Goal: Information Seeking & Learning: Learn about a topic

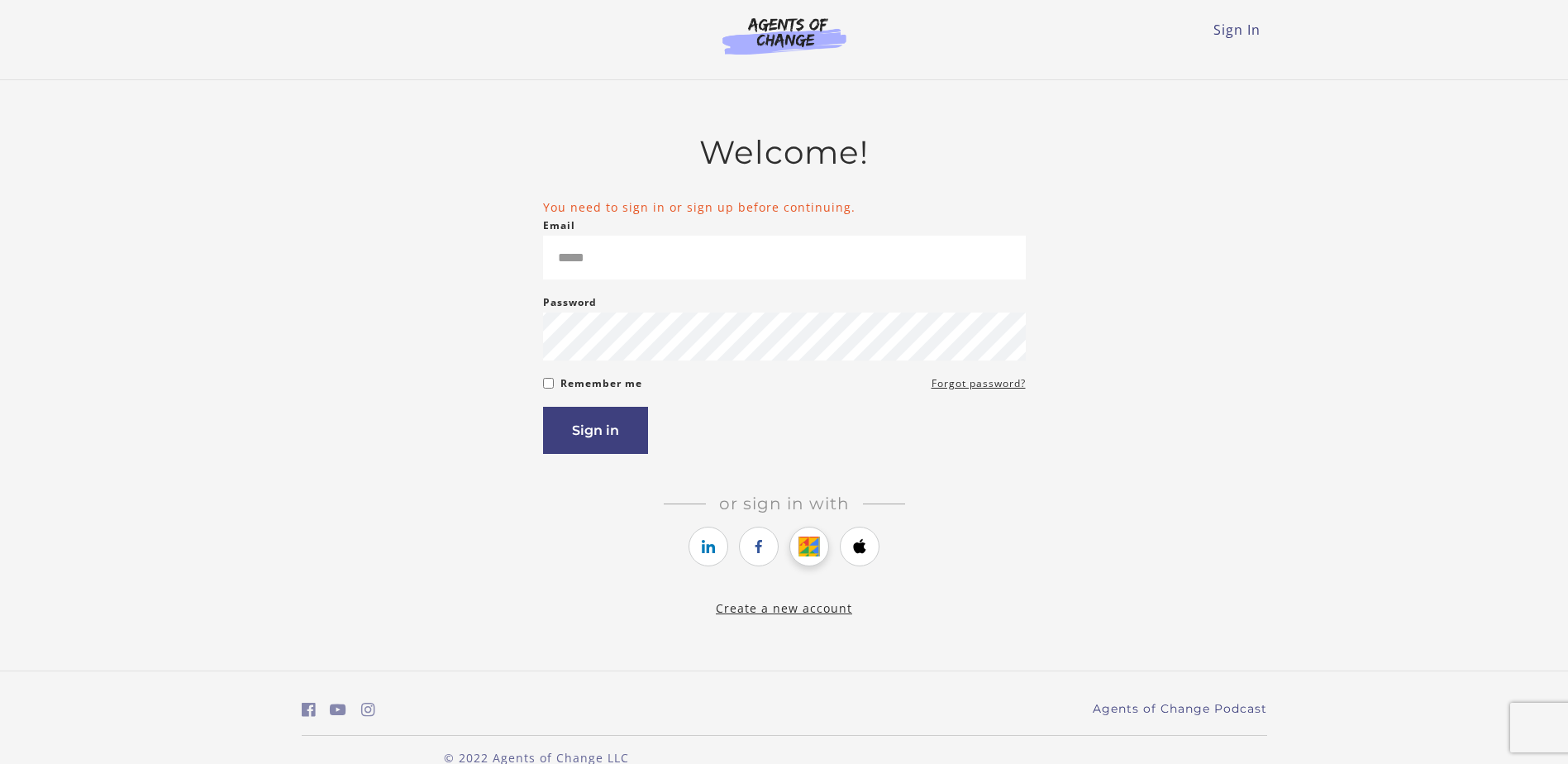
click at [819, 557] on icon "https://courses.thinkific.com/users/auth/google?ss%5Breferral%5D=&ss%5Buser_ret…" at bounding box center [809, 546] width 20 height 20
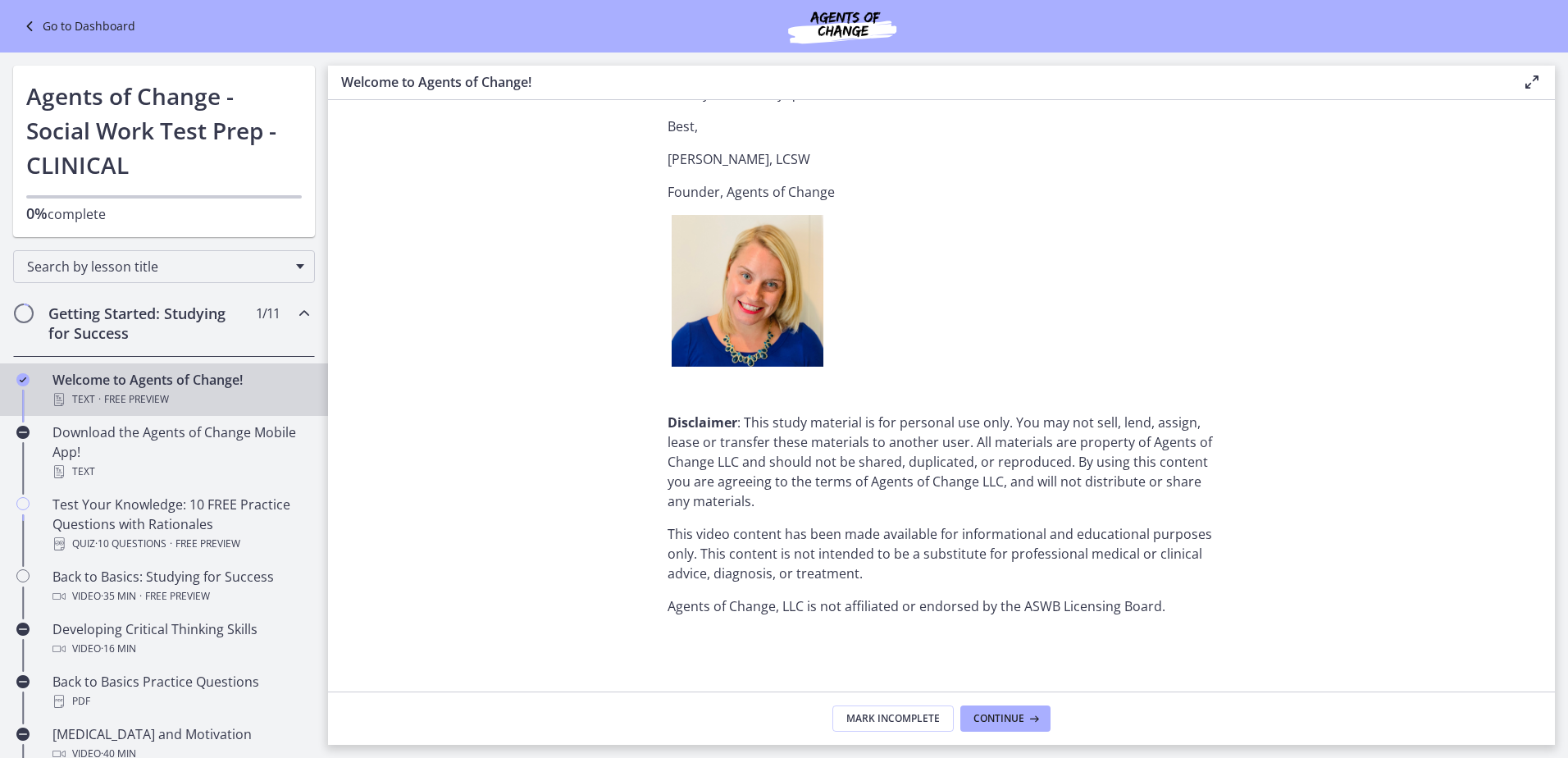
scroll to position [1964, 0]
click at [1017, 716] on span "Continue" at bounding box center [999, 719] width 51 height 13
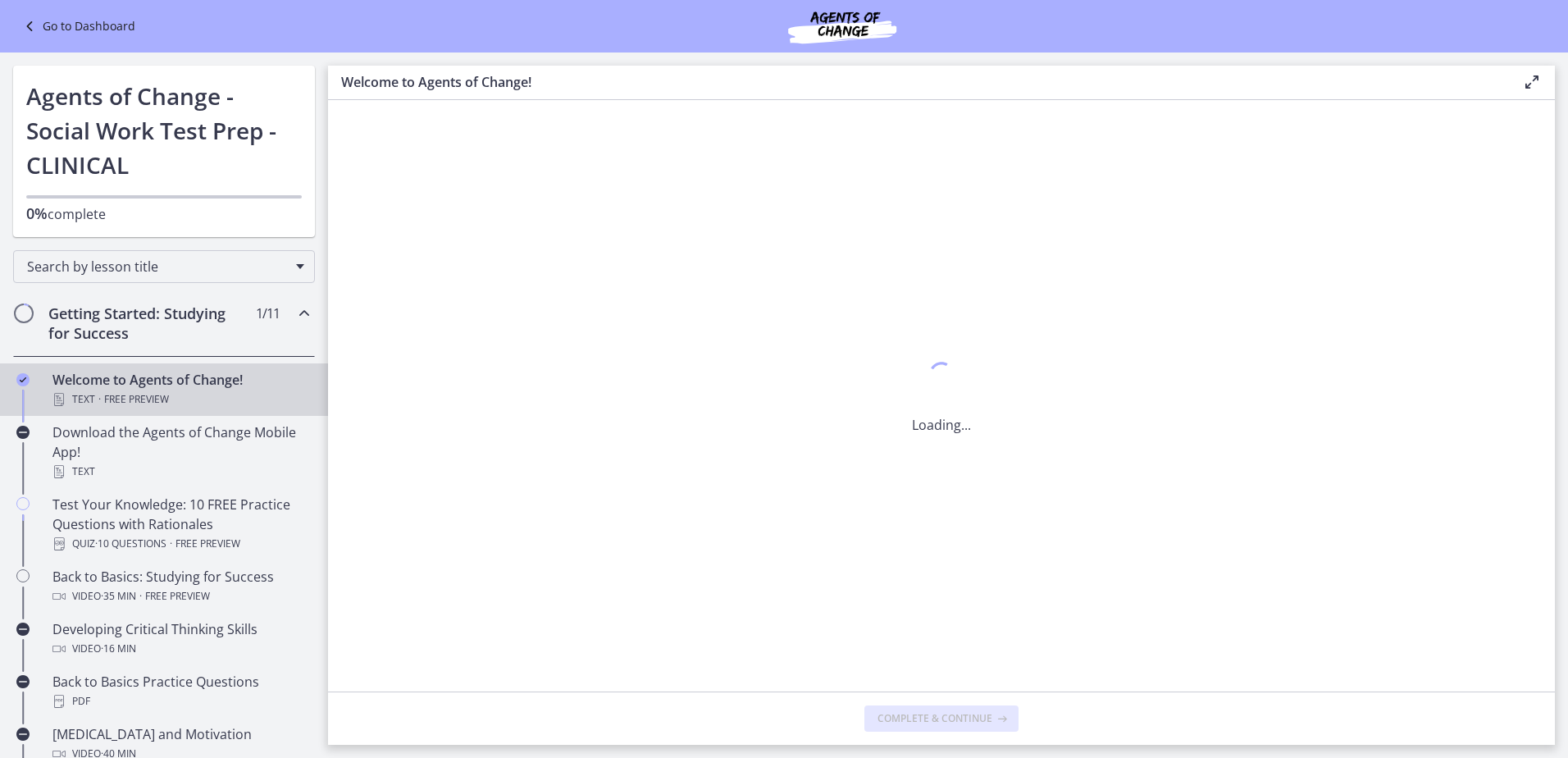
scroll to position [0, 0]
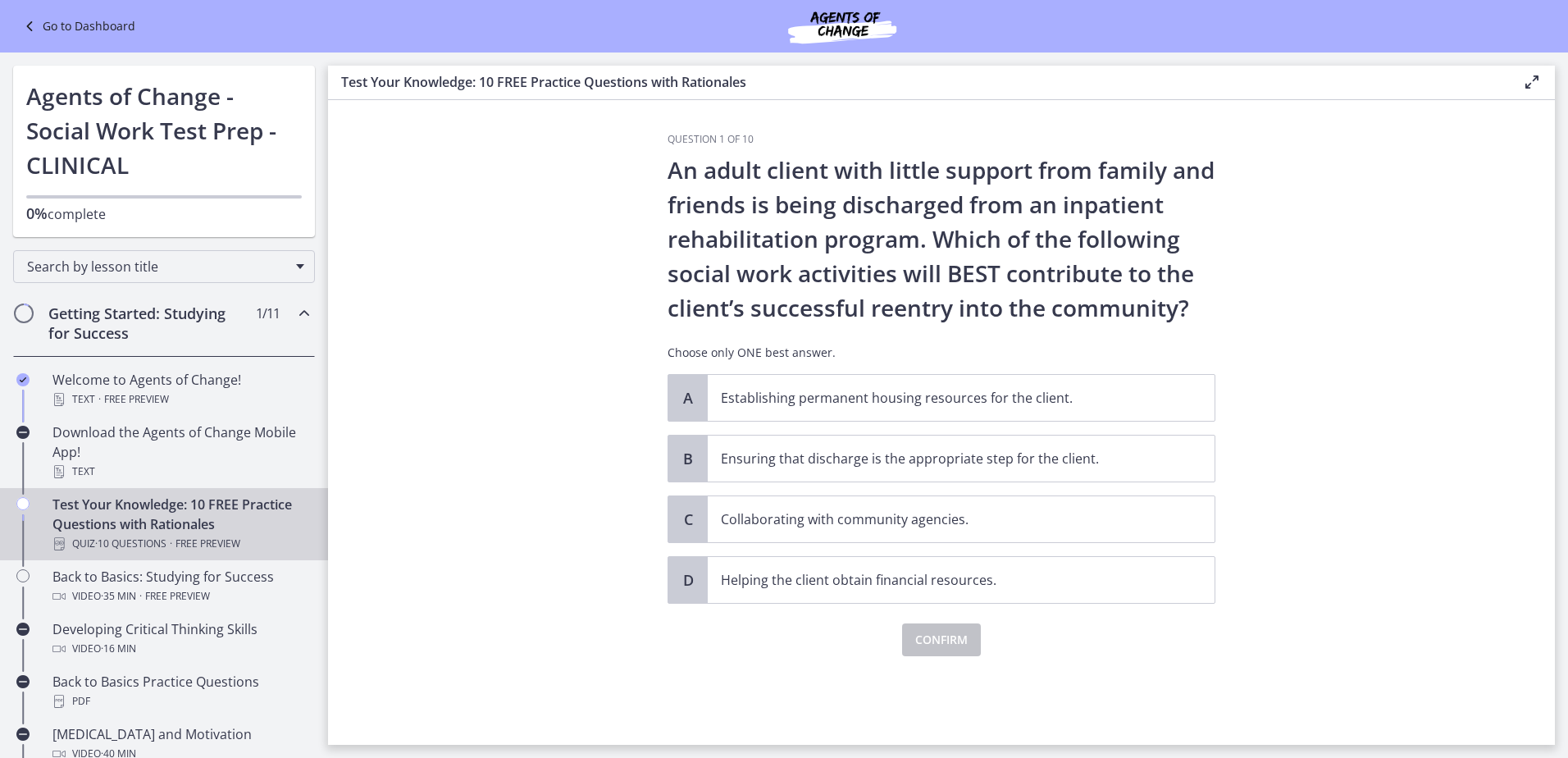
click at [1378, 178] on section "Question 1 of 10 An adult client with little support from family and friends is…" at bounding box center [941, 422] width 1227 height 645
click at [1020, 408] on span "Establishing permanent housing resources for the client." at bounding box center [961, 398] width 506 height 46
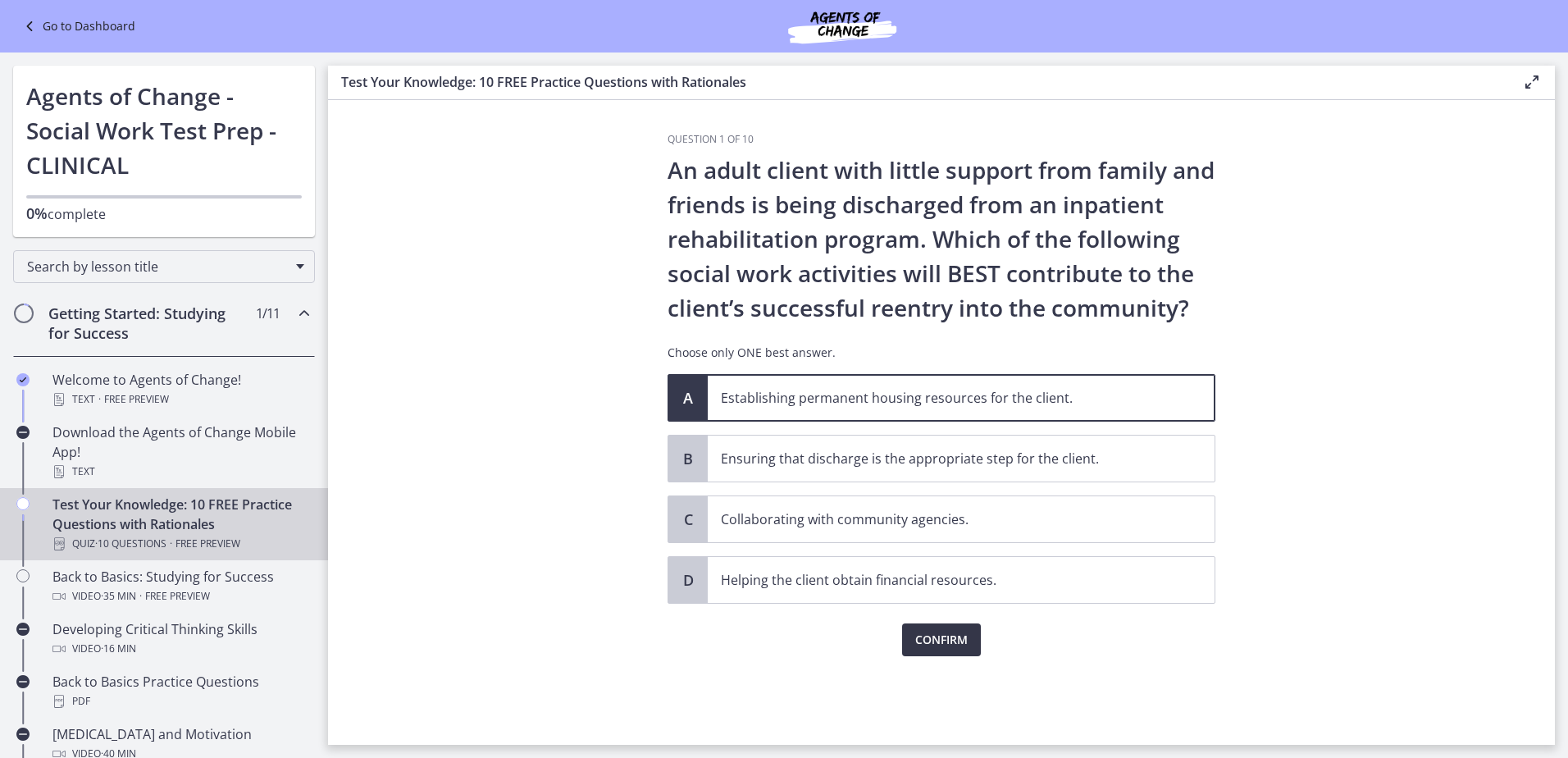
click at [962, 631] on span "Confirm" at bounding box center [941, 639] width 53 height 20
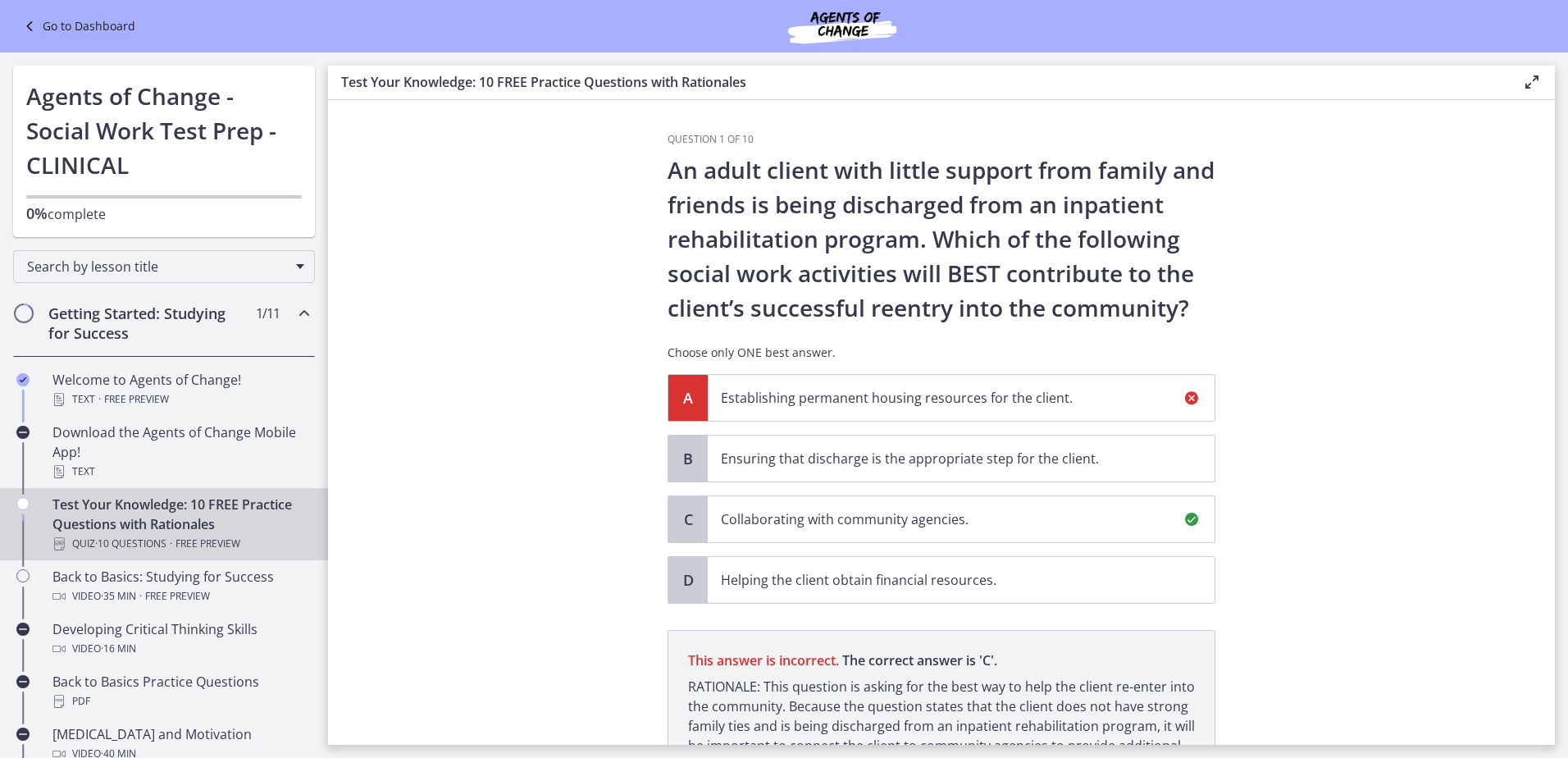
scroll to position [169, 0]
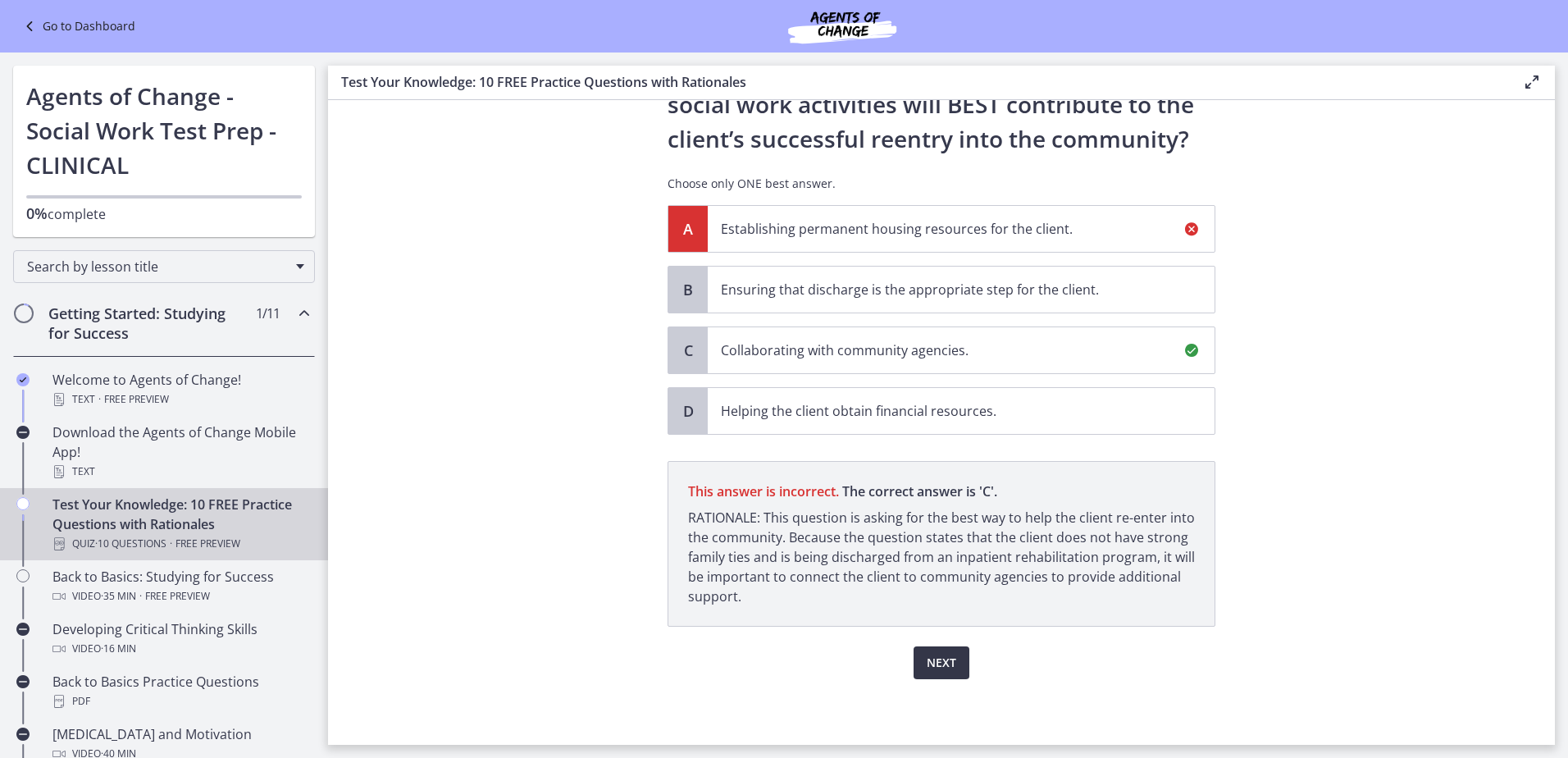
click at [943, 649] on button "Next" at bounding box center [941, 662] width 55 height 32
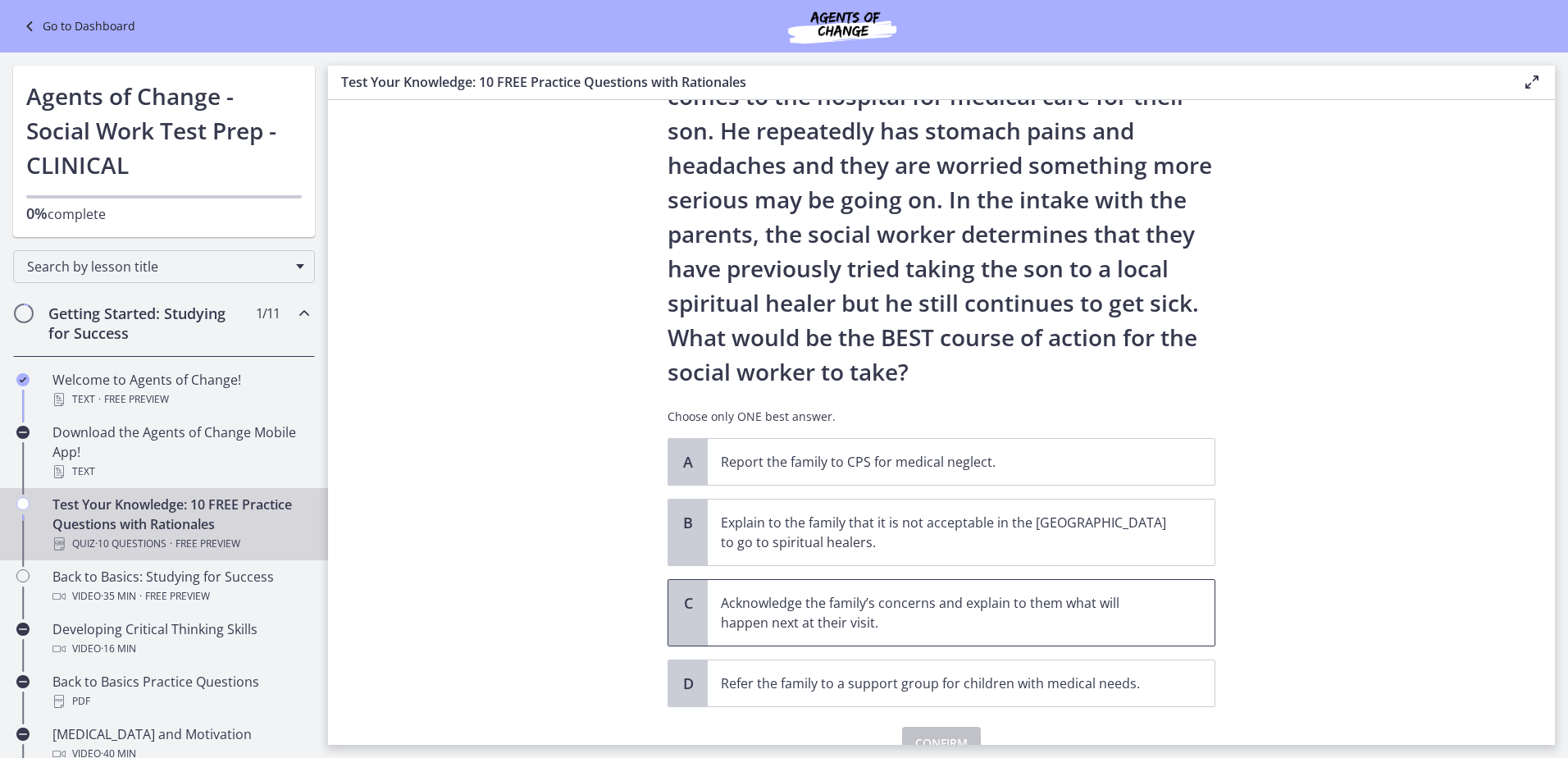
scroll to position [164, 0]
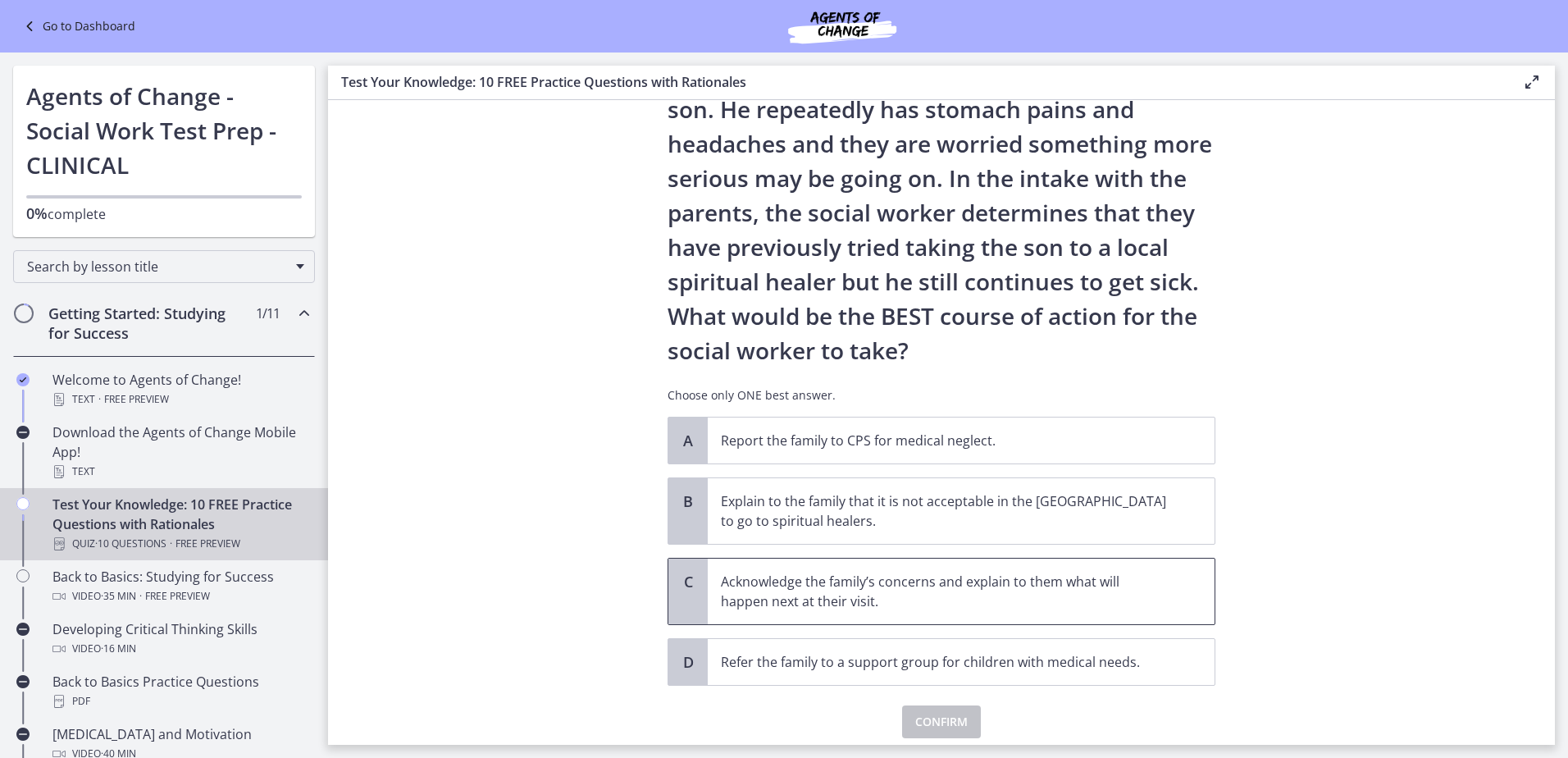
click at [882, 612] on span "Acknowledge the family’s concerns and explain to them what will happen next at …" at bounding box center [961, 591] width 506 height 66
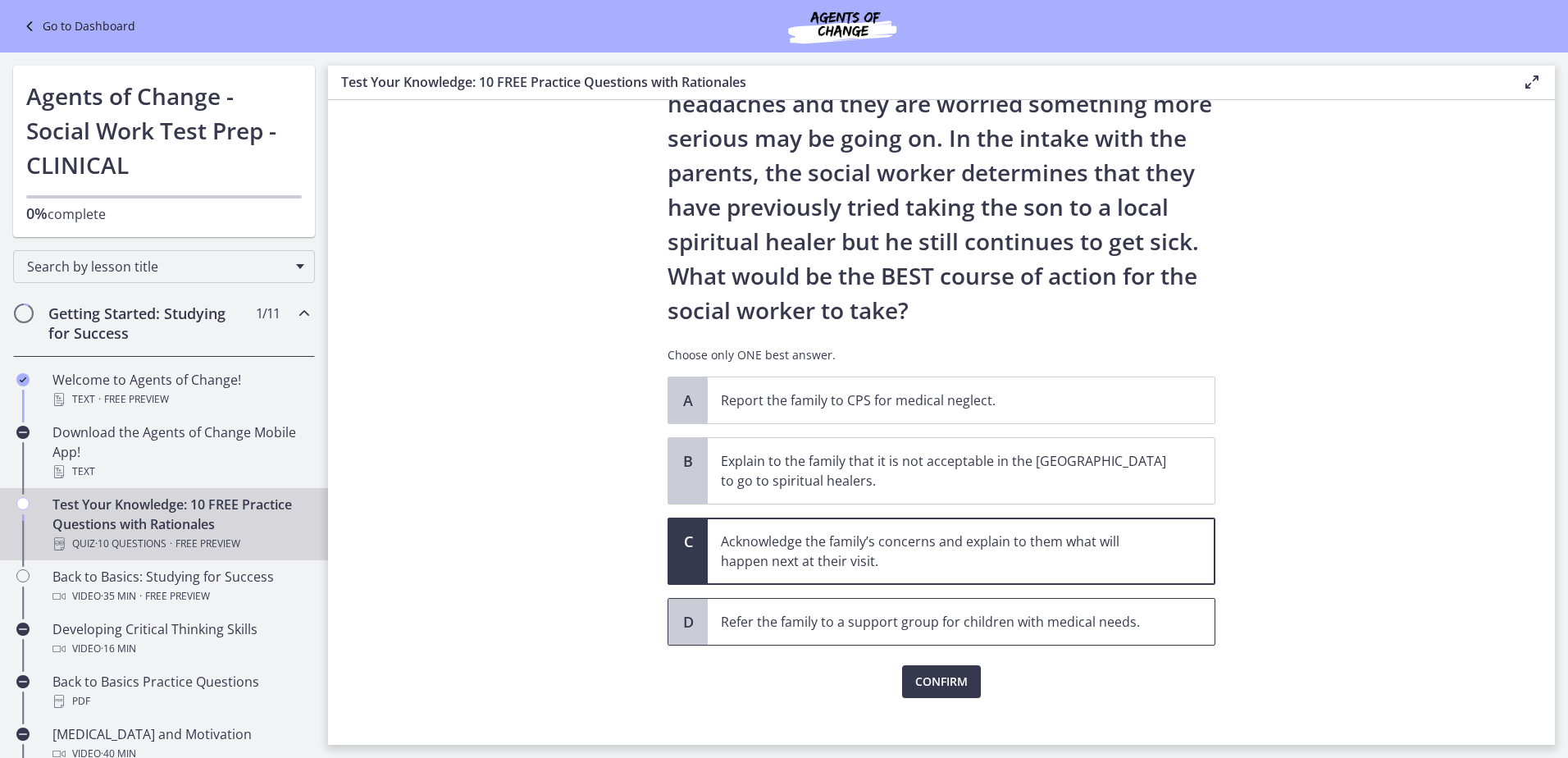
scroll to position [223, 0]
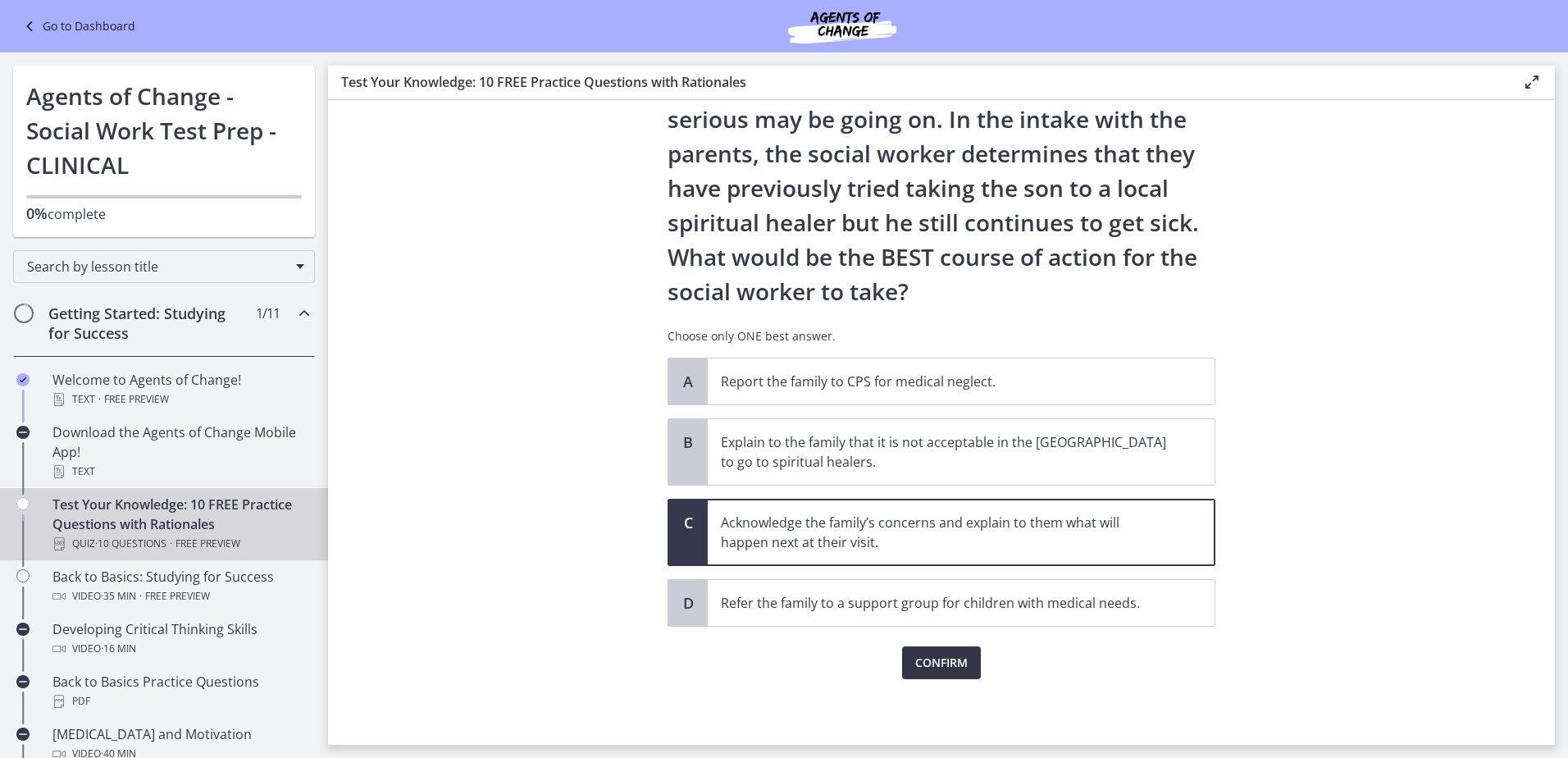
click at [945, 655] on span "Confirm" at bounding box center [941, 662] width 53 height 20
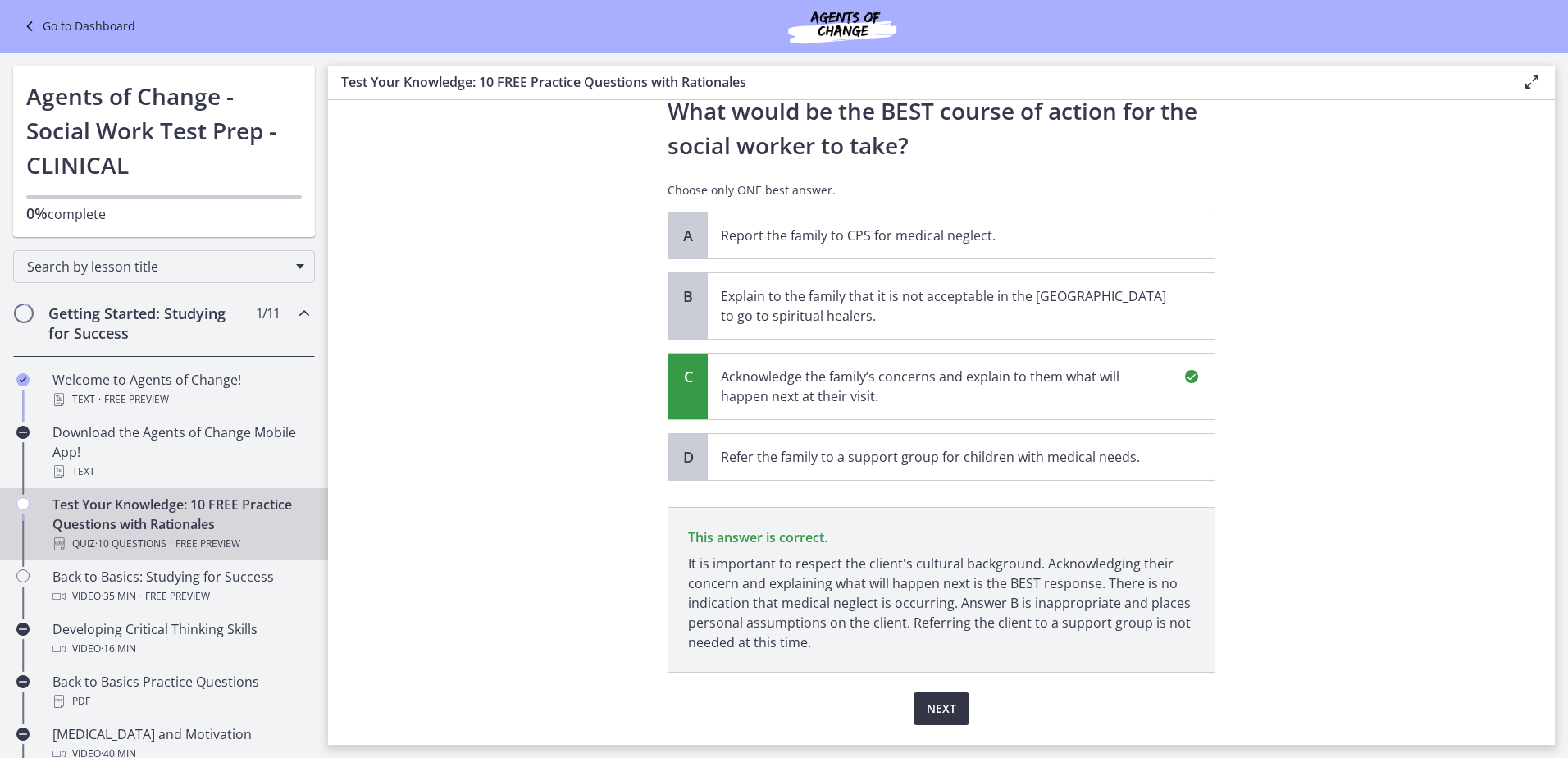
scroll to position [415, 0]
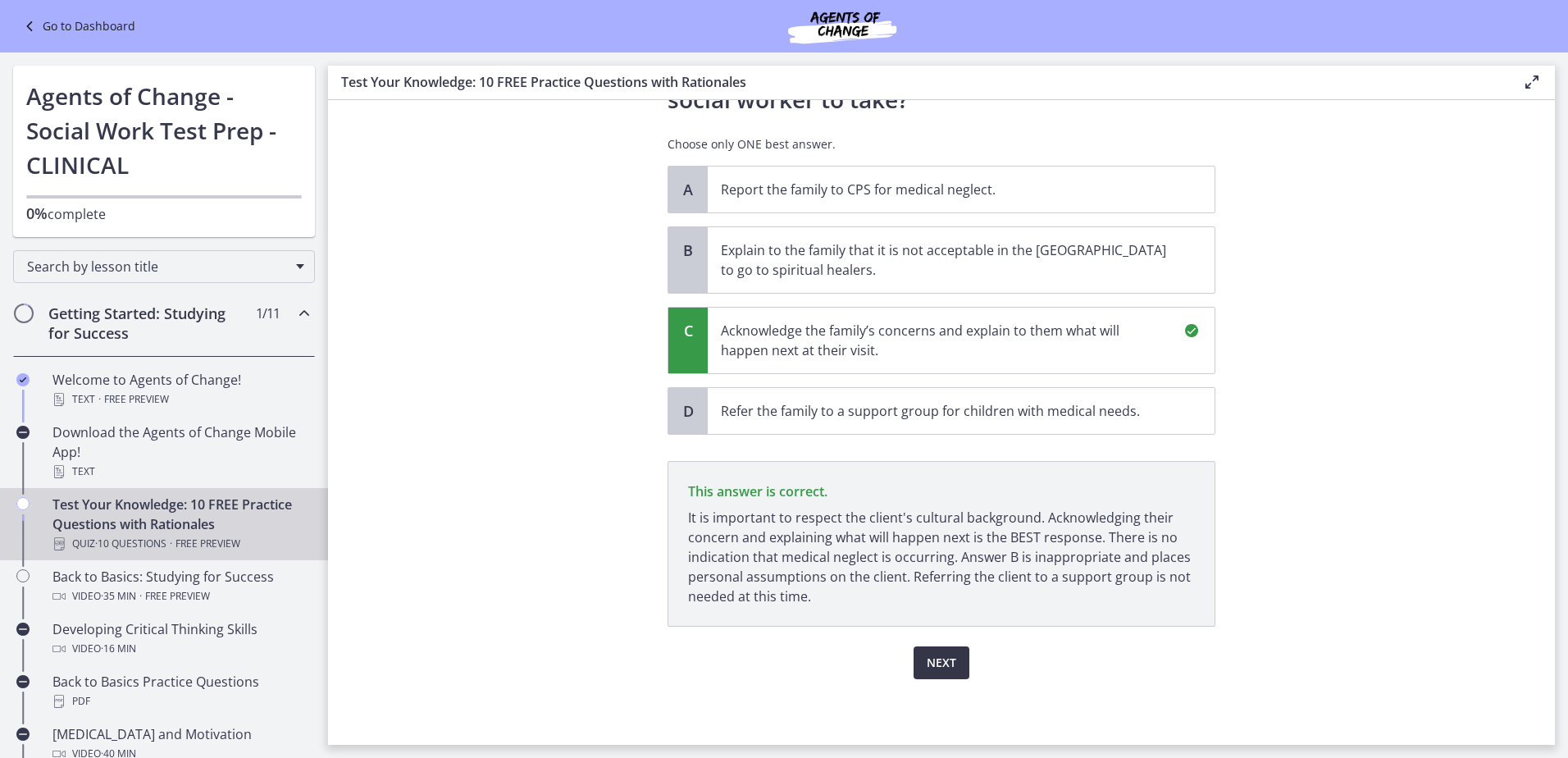
click at [942, 656] on span "Next" at bounding box center [941, 662] width 30 height 20
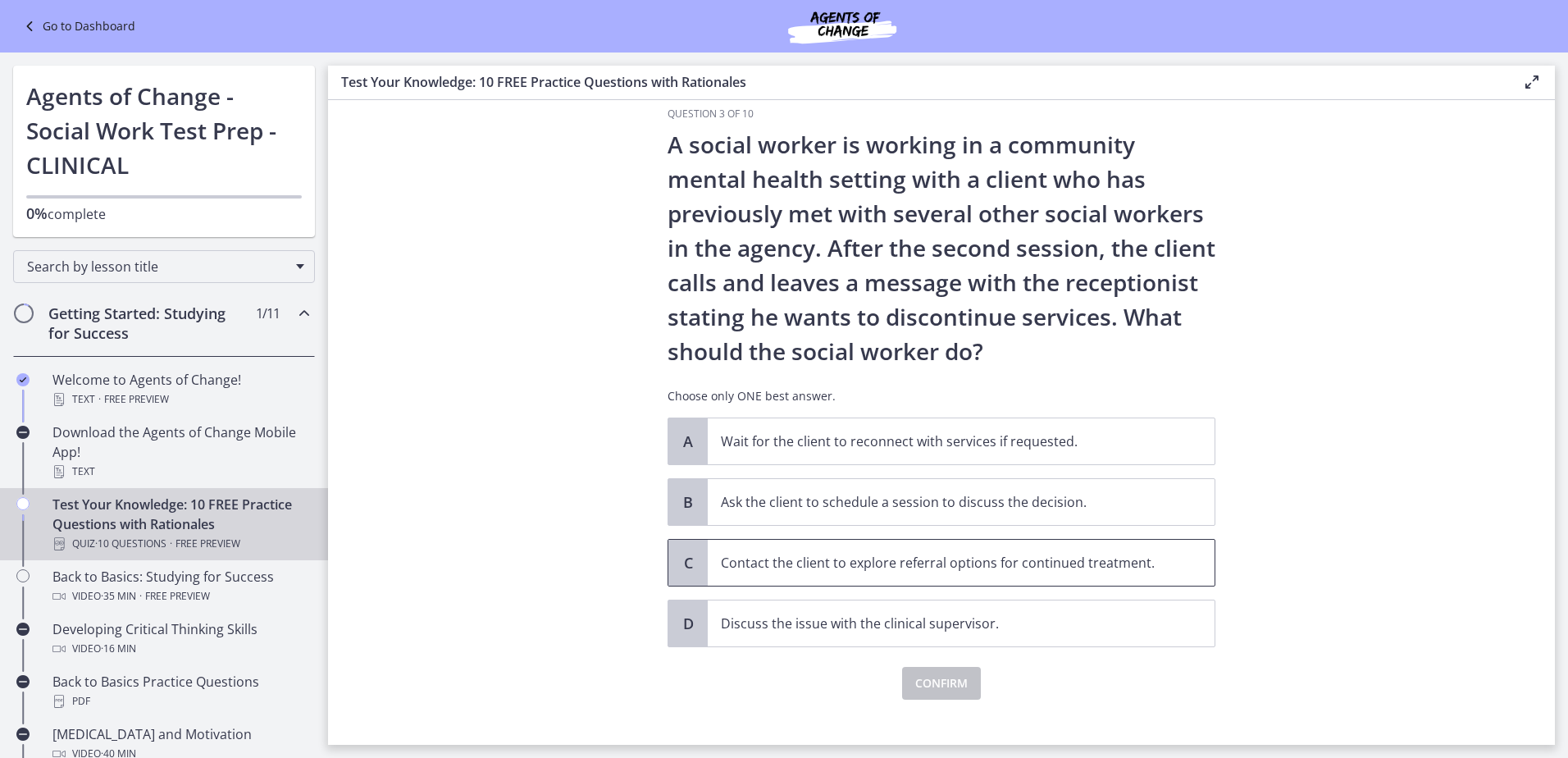
scroll to position [46, 0]
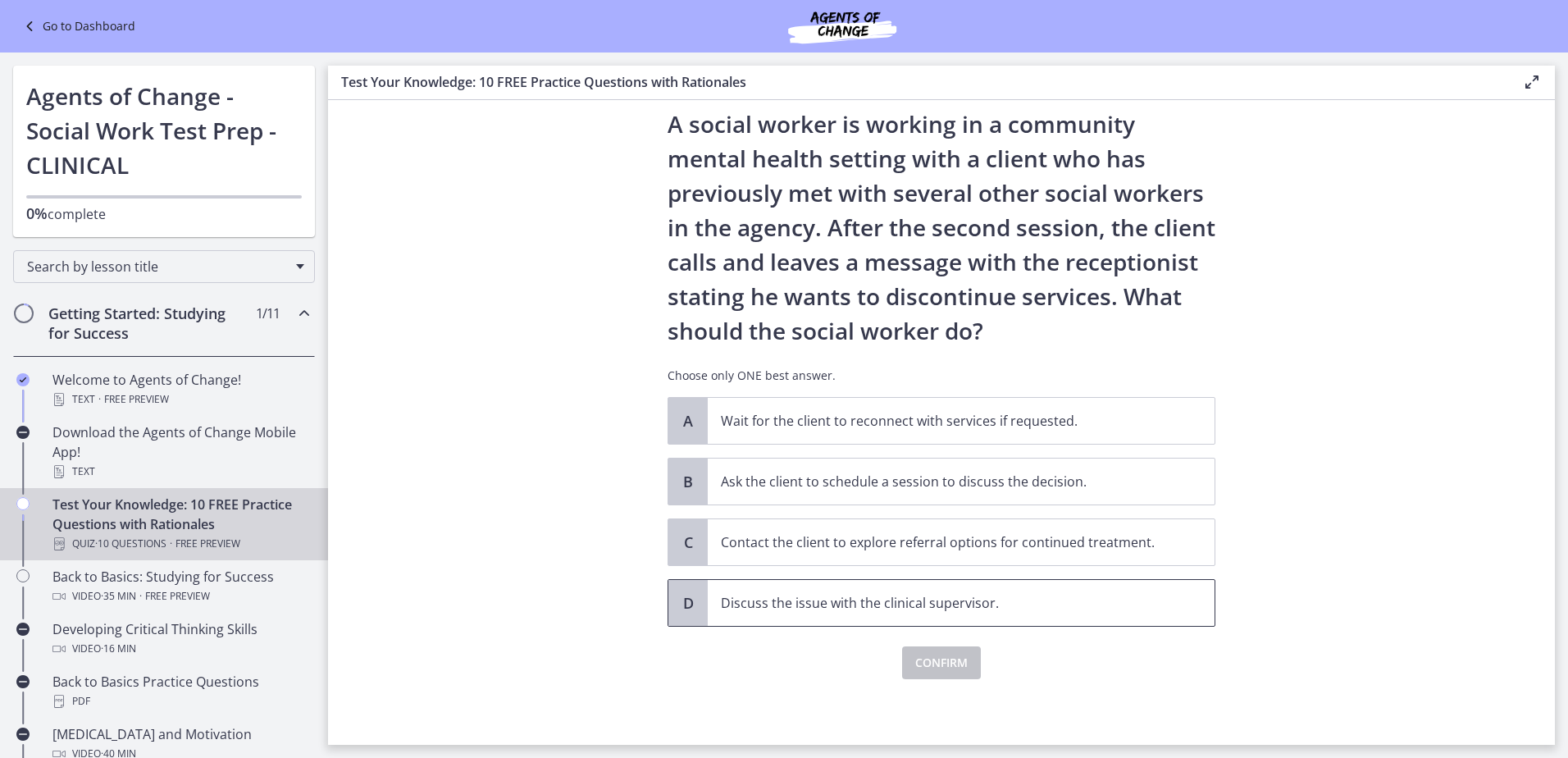
click at [1033, 598] on p "Discuss the issue with the clinical supervisor." at bounding box center [944, 602] width 448 height 20
click at [956, 660] on span "Confirm" at bounding box center [941, 662] width 53 height 20
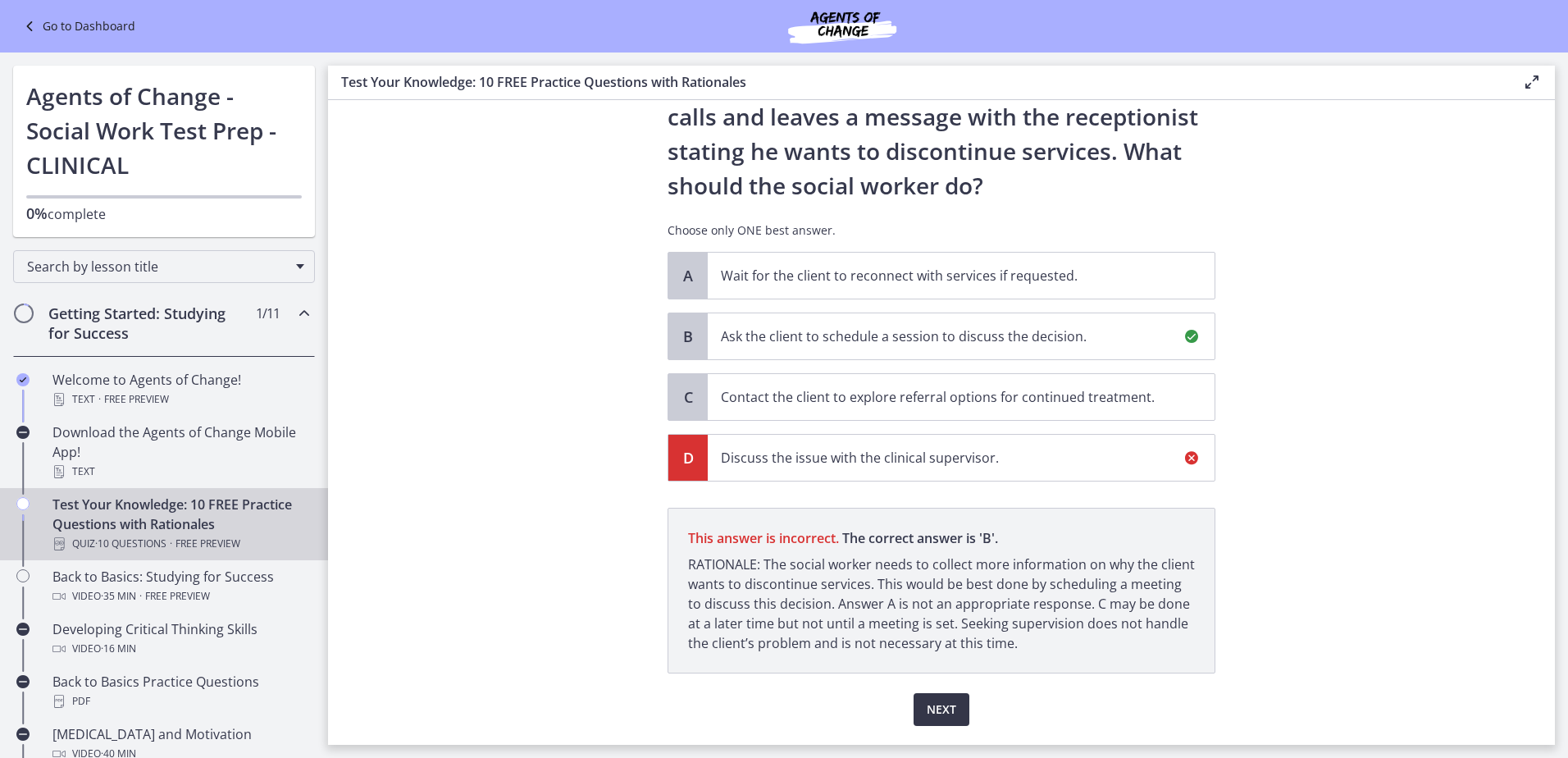
scroll to position [238, 0]
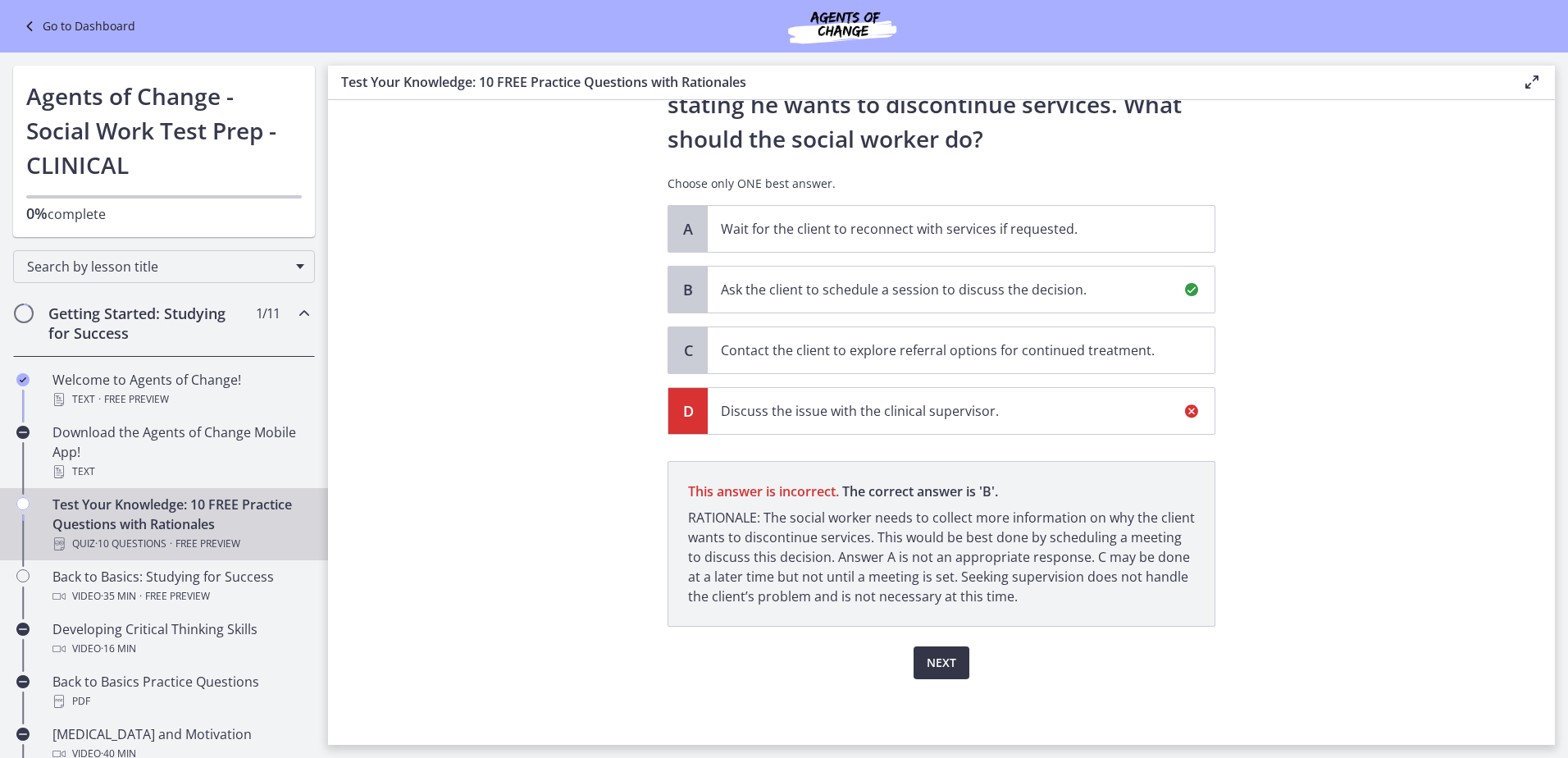
click at [933, 660] on span "Next" at bounding box center [941, 662] width 30 height 20
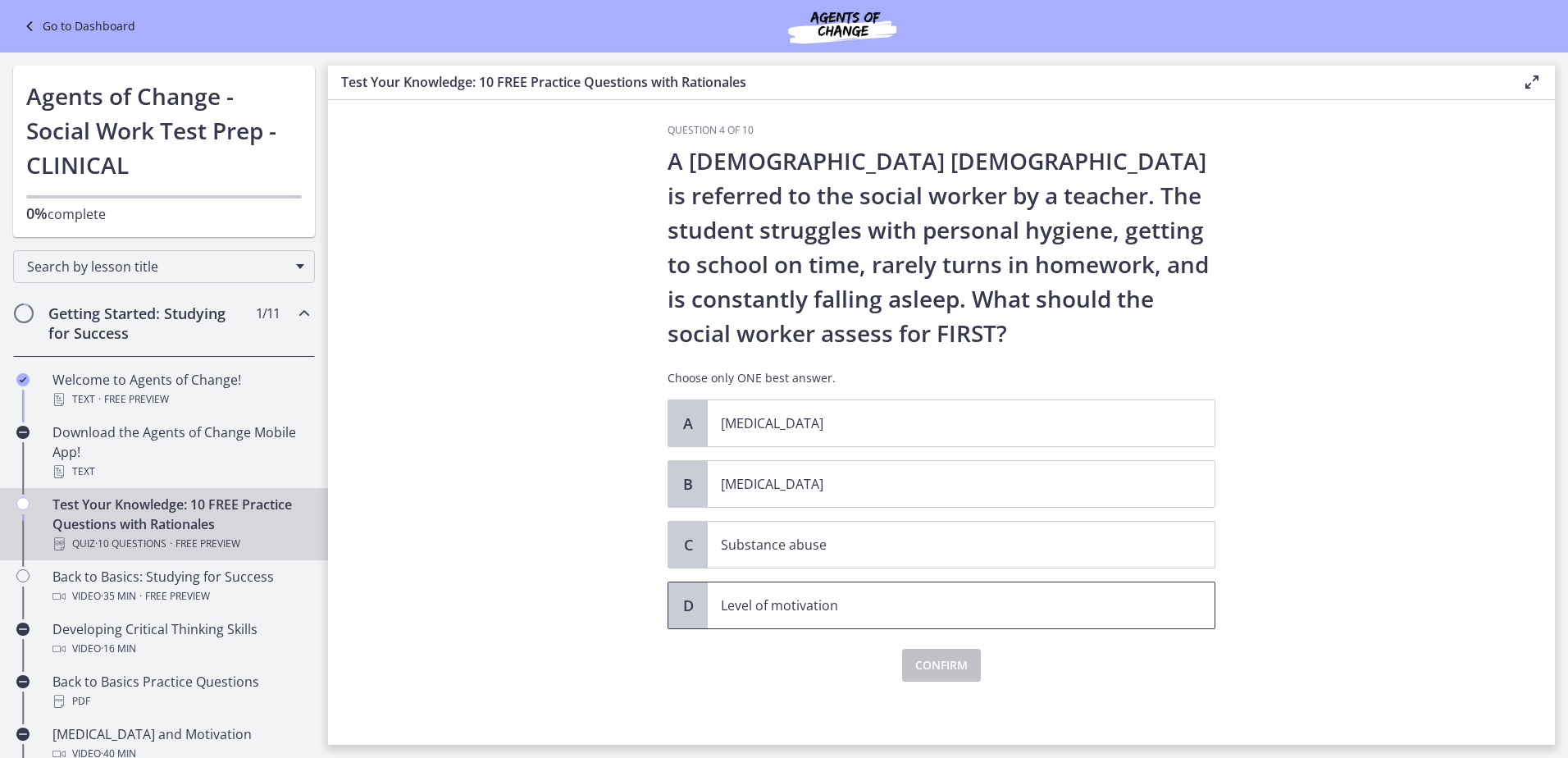
scroll to position [11, 0]
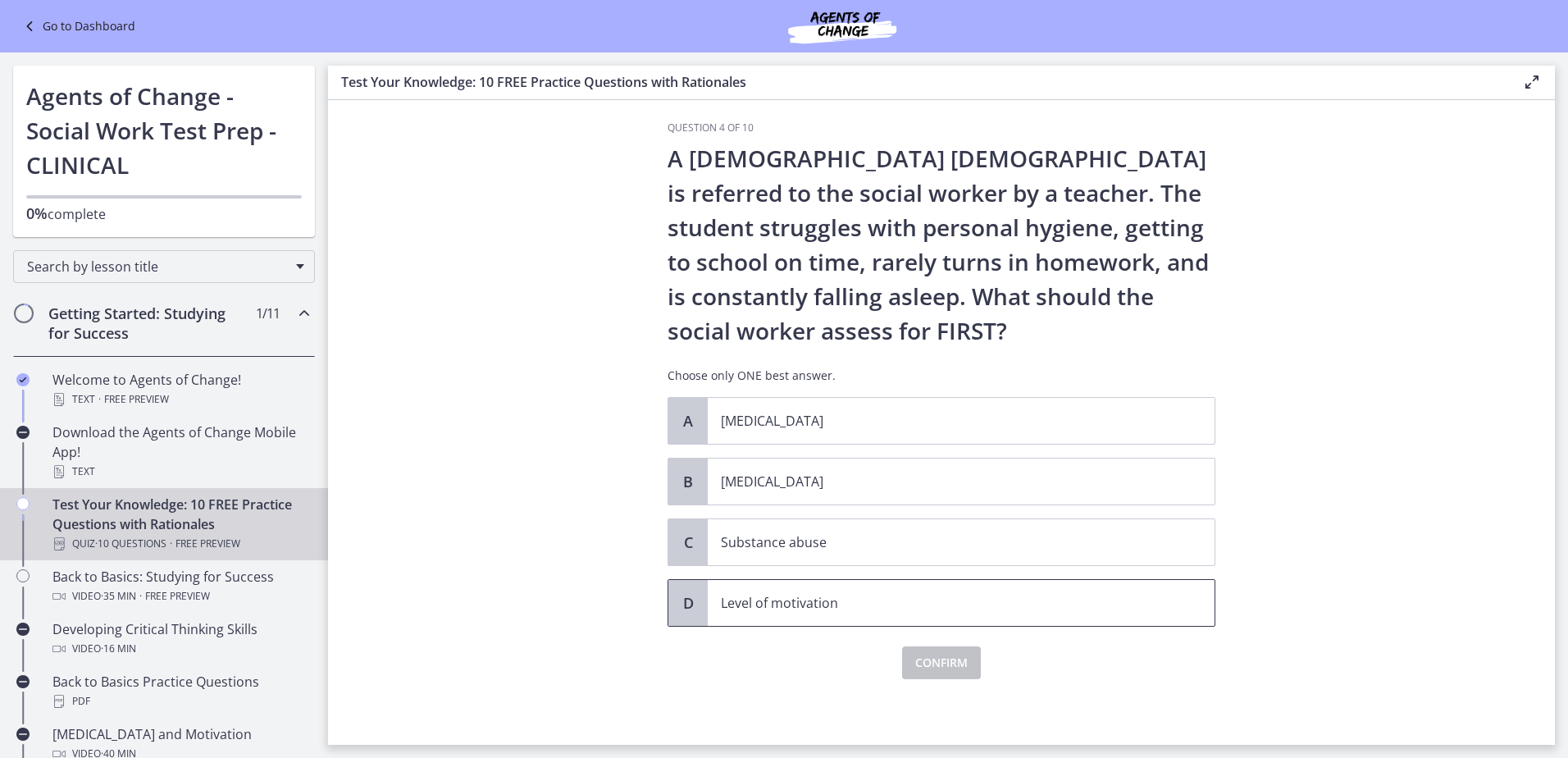
click at [935, 620] on span "Level of motivation" at bounding box center [961, 603] width 506 height 46
click at [938, 674] on button "Confirm" at bounding box center [941, 662] width 78 height 32
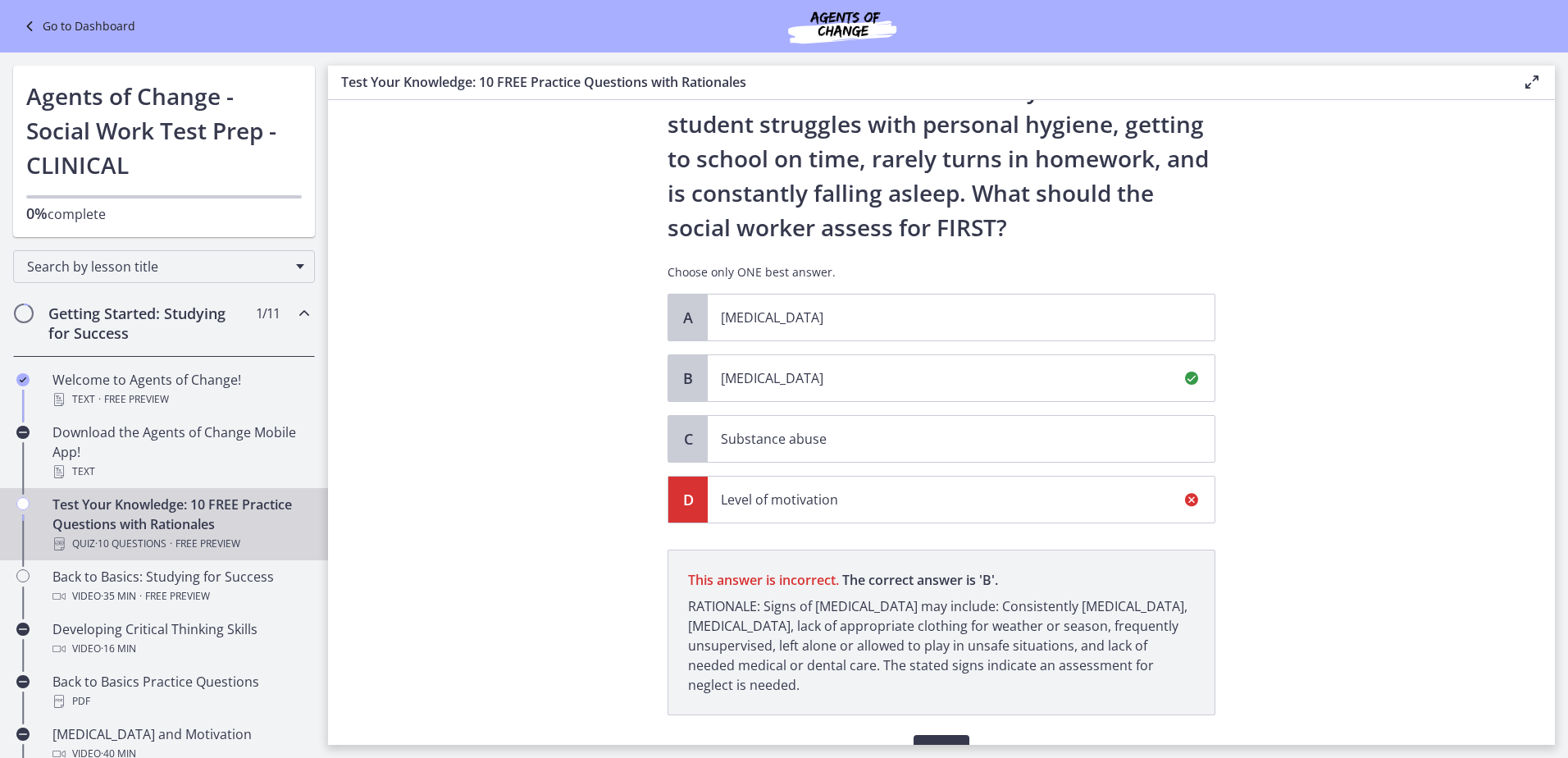
scroll to position [204, 0]
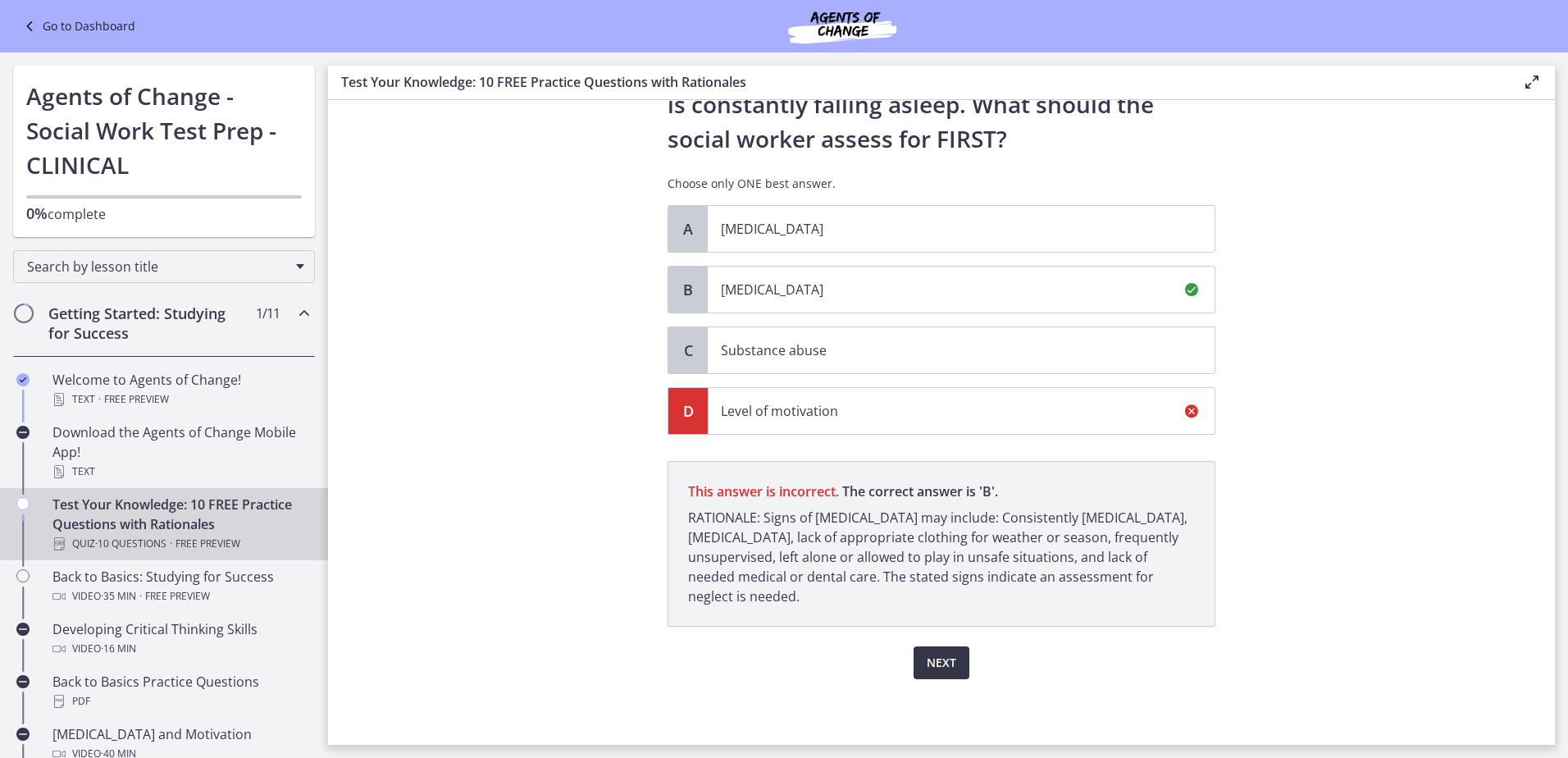
click at [946, 662] on span "Next" at bounding box center [941, 662] width 30 height 20
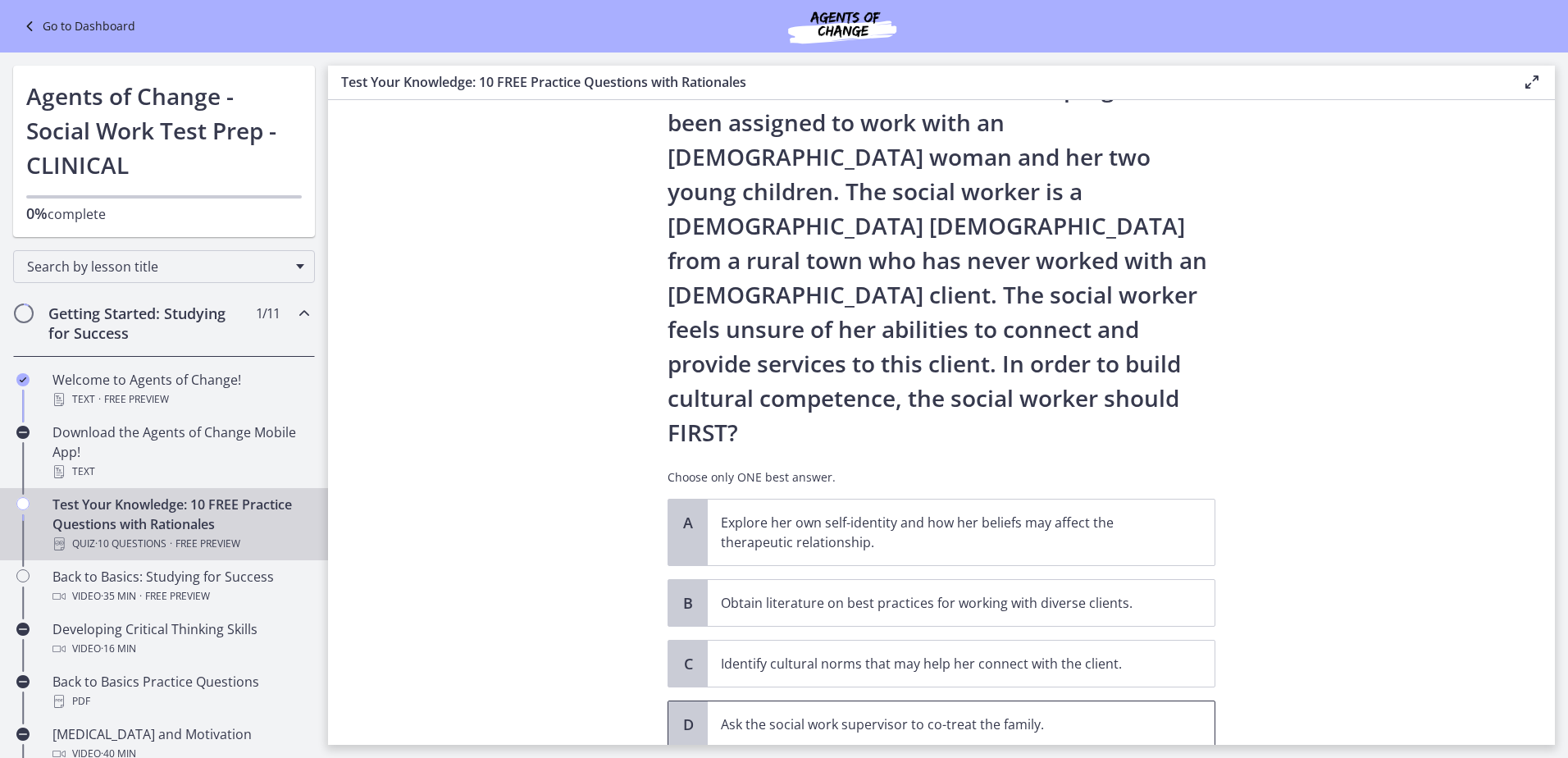
scroll to position [135, 0]
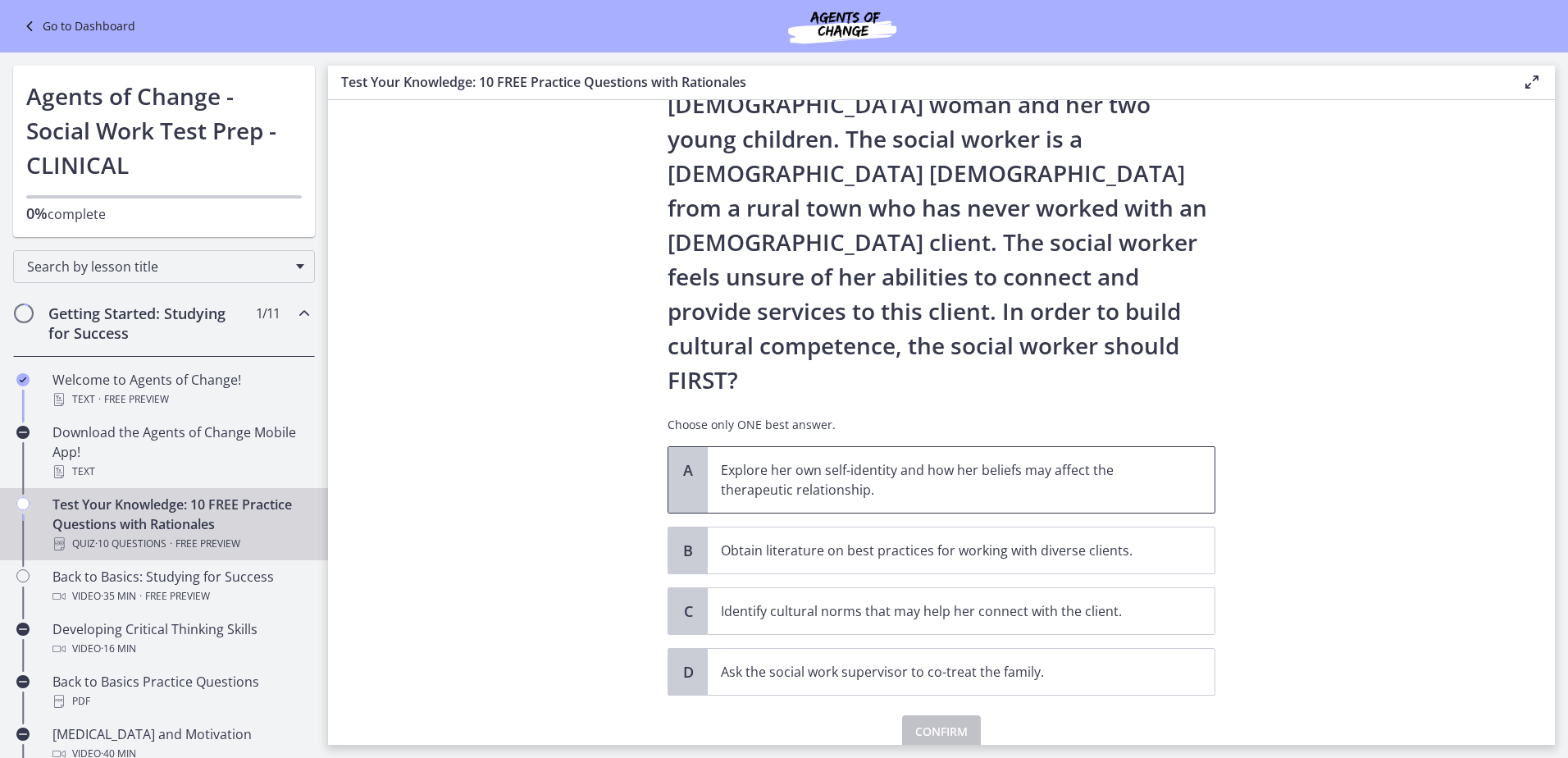
click at [1091, 460] on p "Explore her own self-identity and how her beliefs may affect the therapeutic re…" at bounding box center [944, 479] width 448 height 39
click at [957, 722] on span "Confirm" at bounding box center [941, 731] width 53 height 20
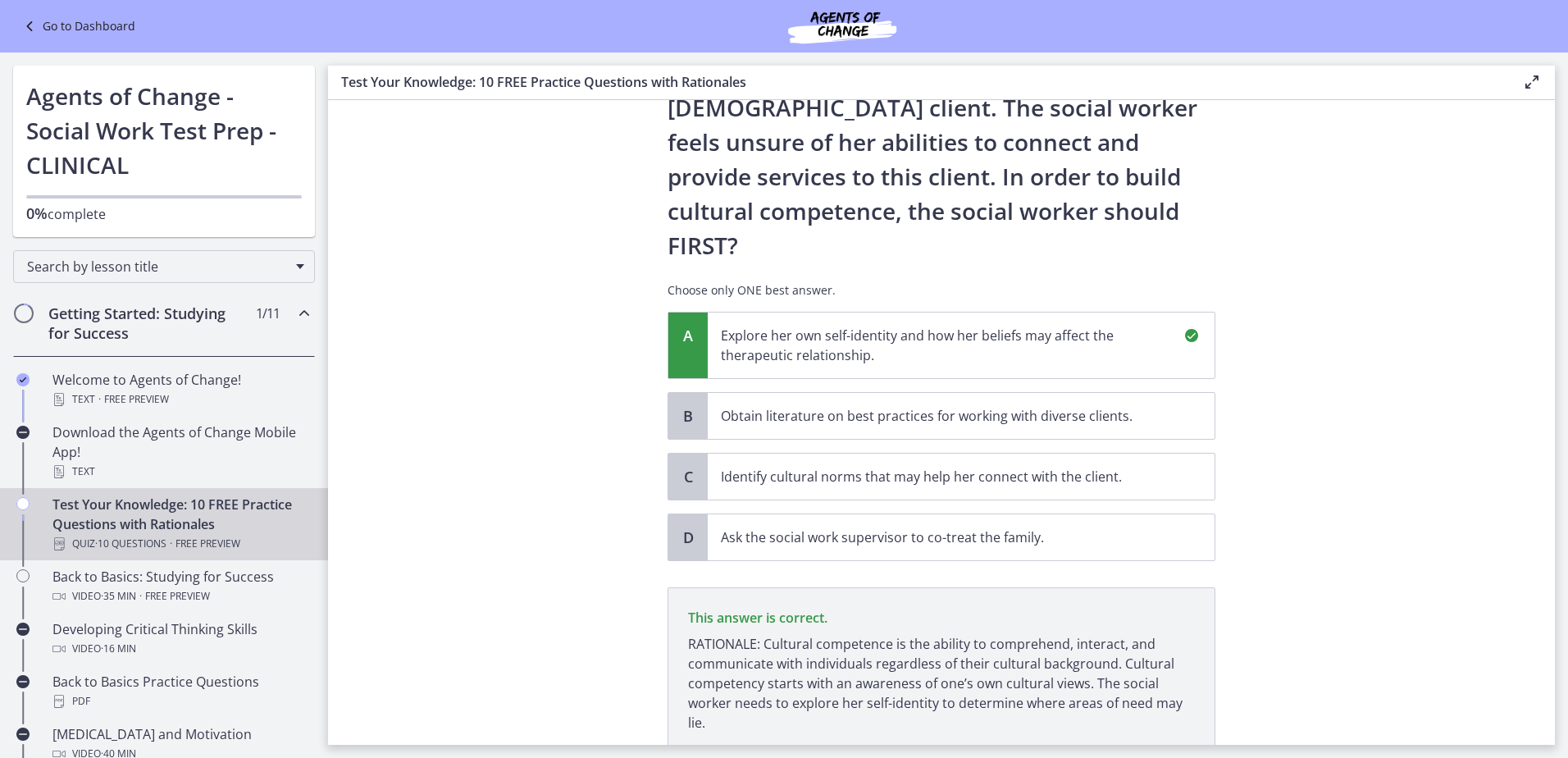
scroll to position [327, 0]
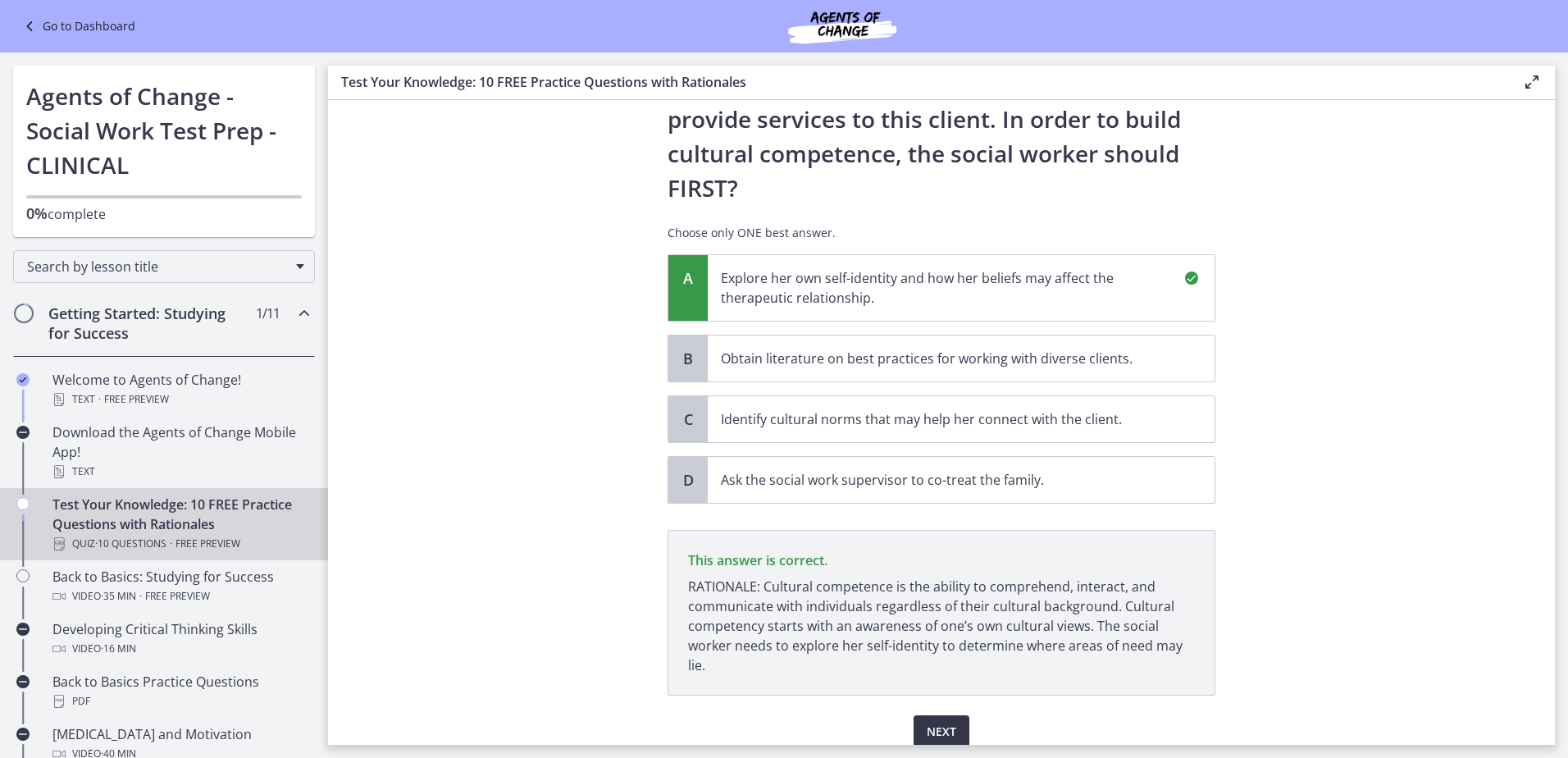
click at [927, 722] on span "Next" at bounding box center [941, 731] width 30 height 20
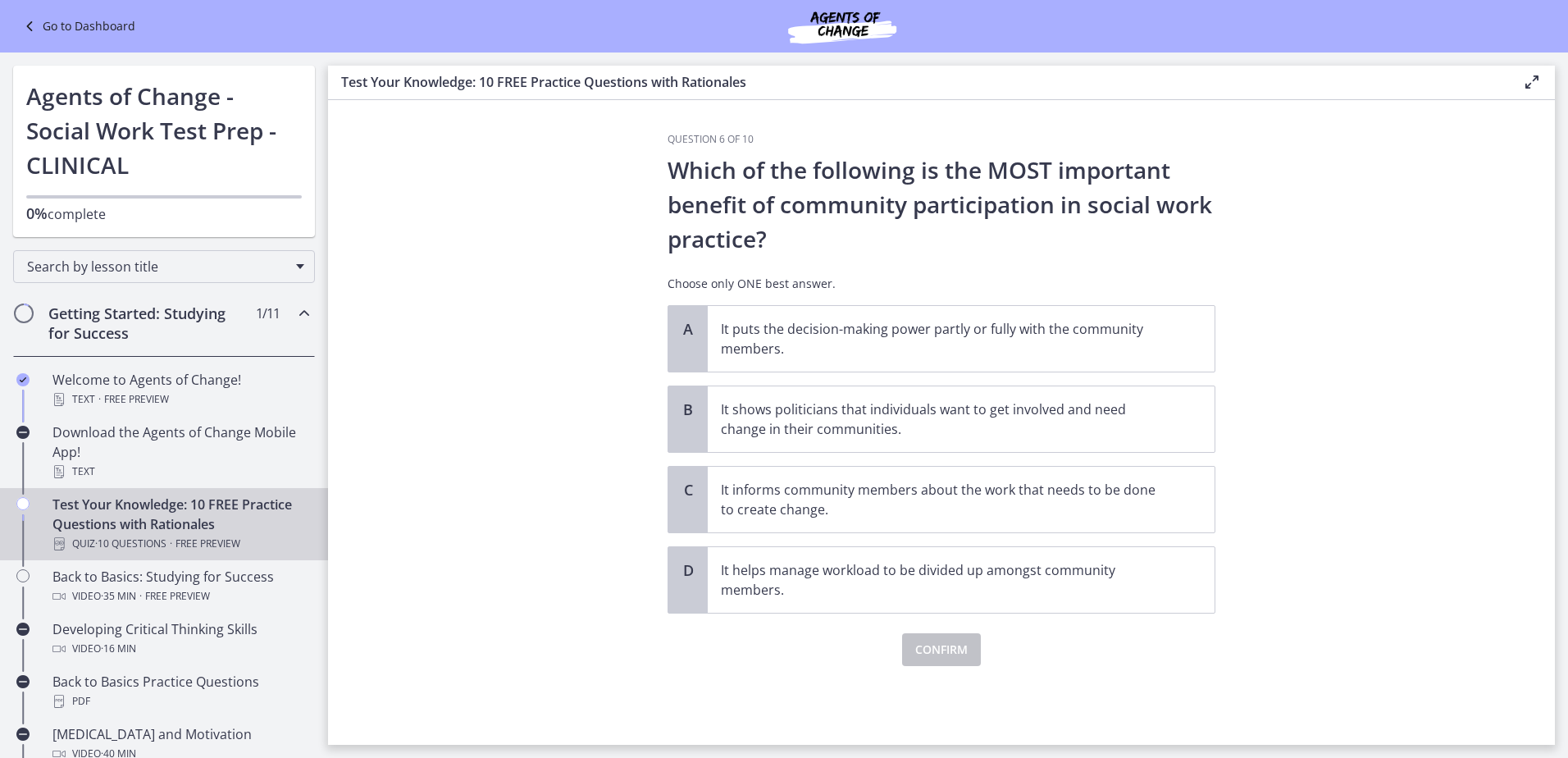
scroll to position [0, 0]
click at [1148, 504] on p "It informs community members about the work that needs to be done to create cha…" at bounding box center [944, 499] width 448 height 39
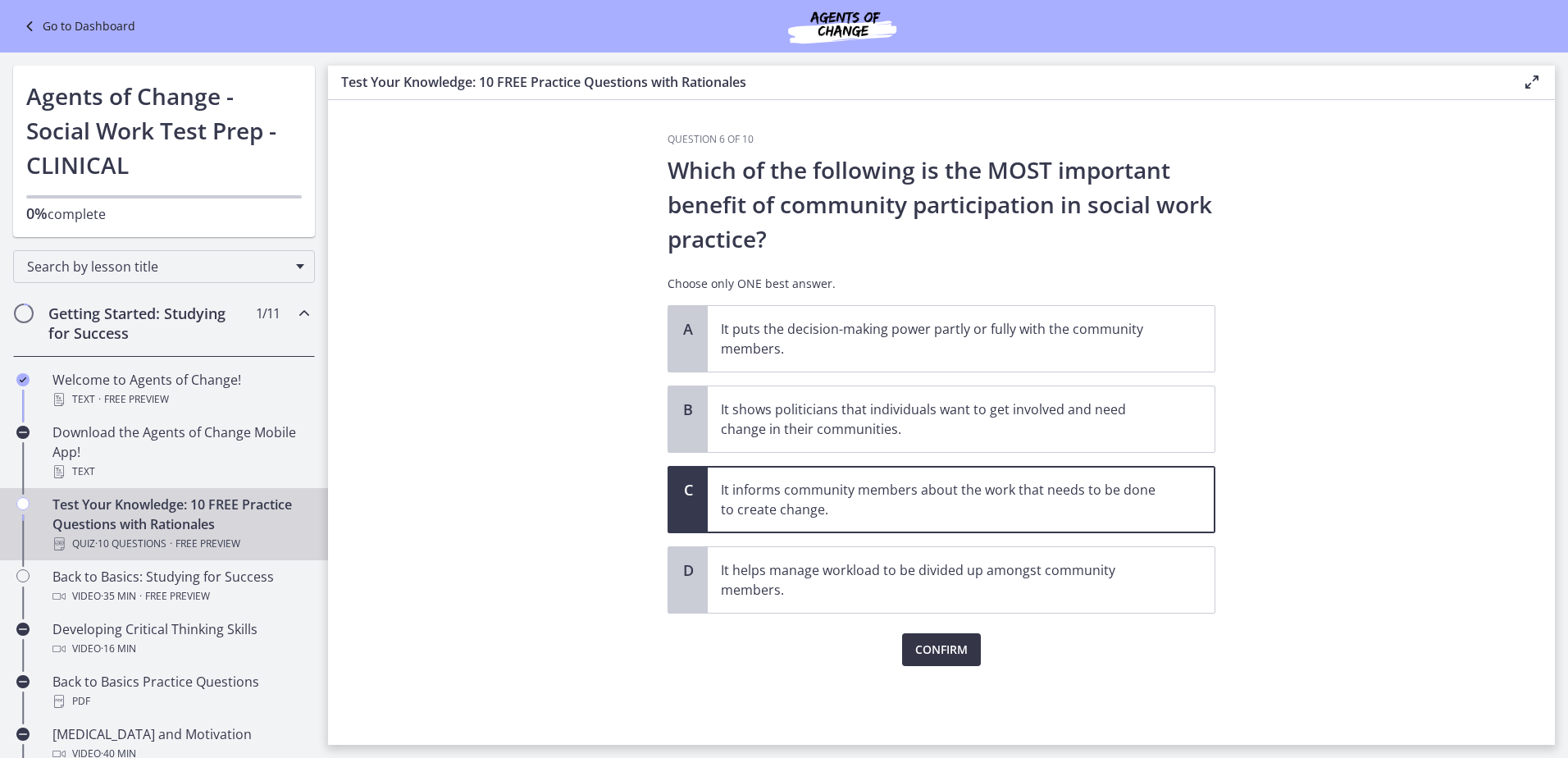
click at [955, 646] on span "Confirm" at bounding box center [941, 649] width 53 height 20
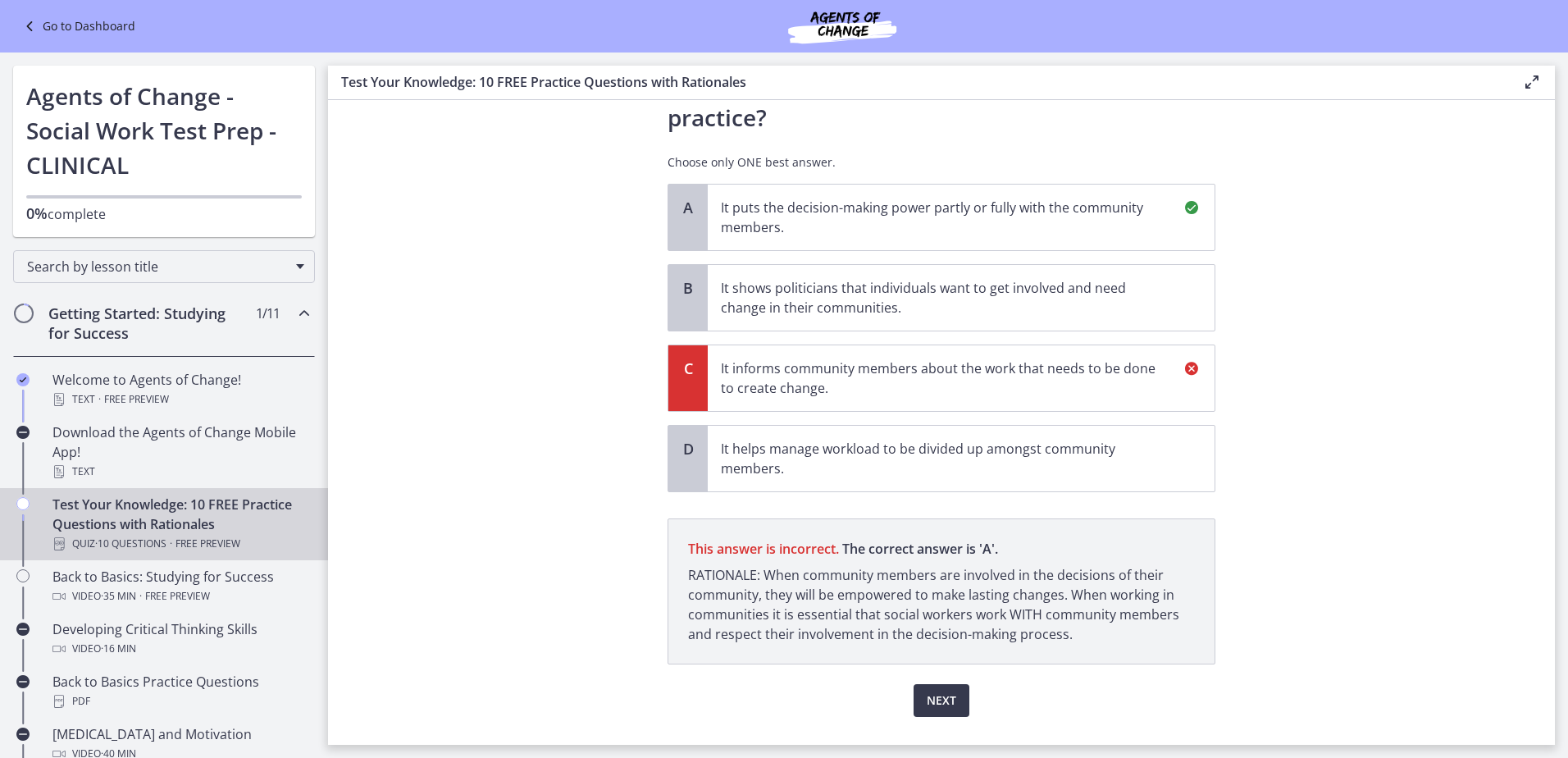
scroll to position [159, 0]
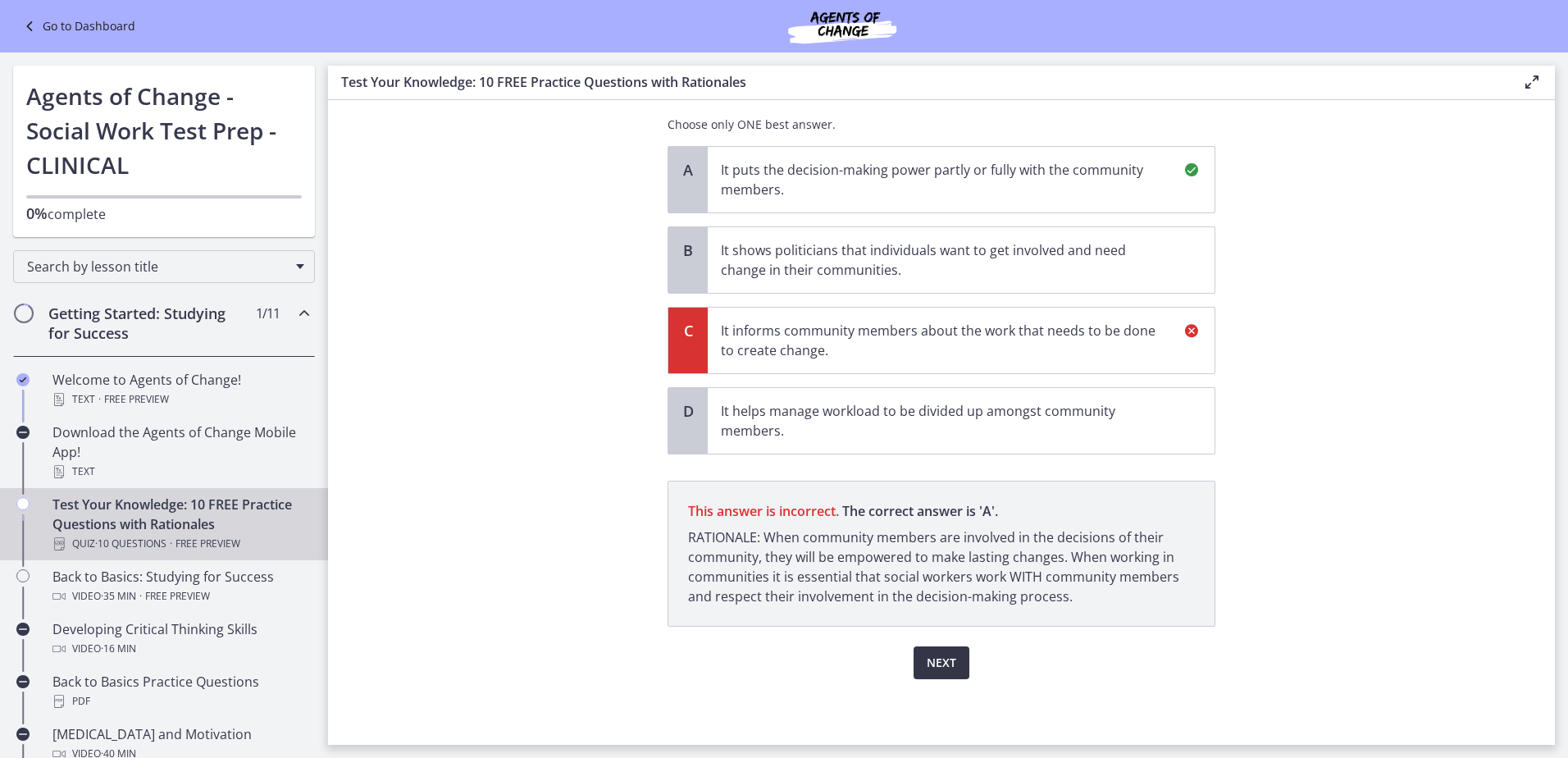
click at [940, 655] on span "Next" at bounding box center [941, 662] width 30 height 20
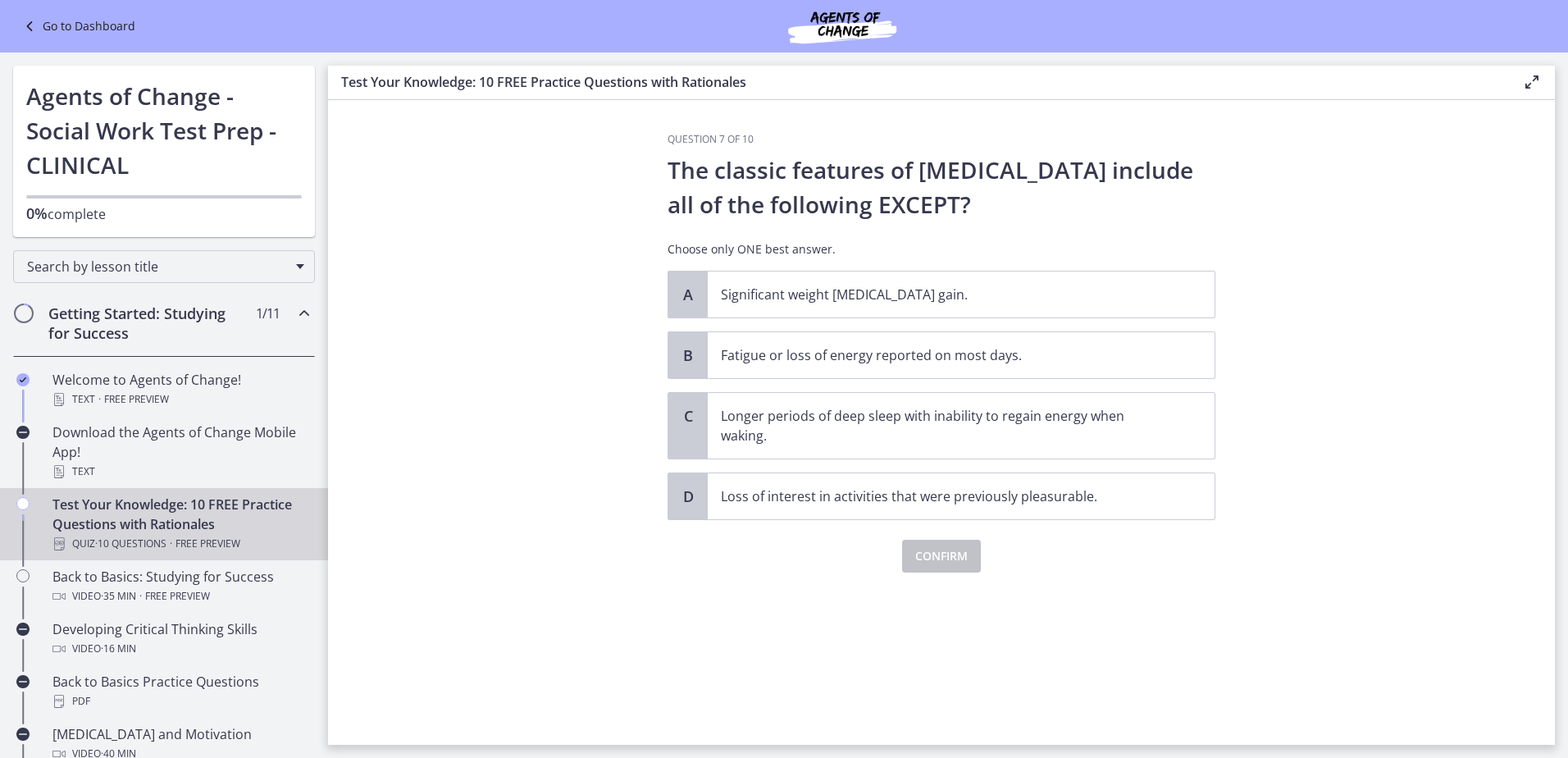
scroll to position [0, 0]
click at [979, 431] on p "Longer periods of deep sleep with inability to regain energy when waking." at bounding box center [944, 425] width 448 height 39
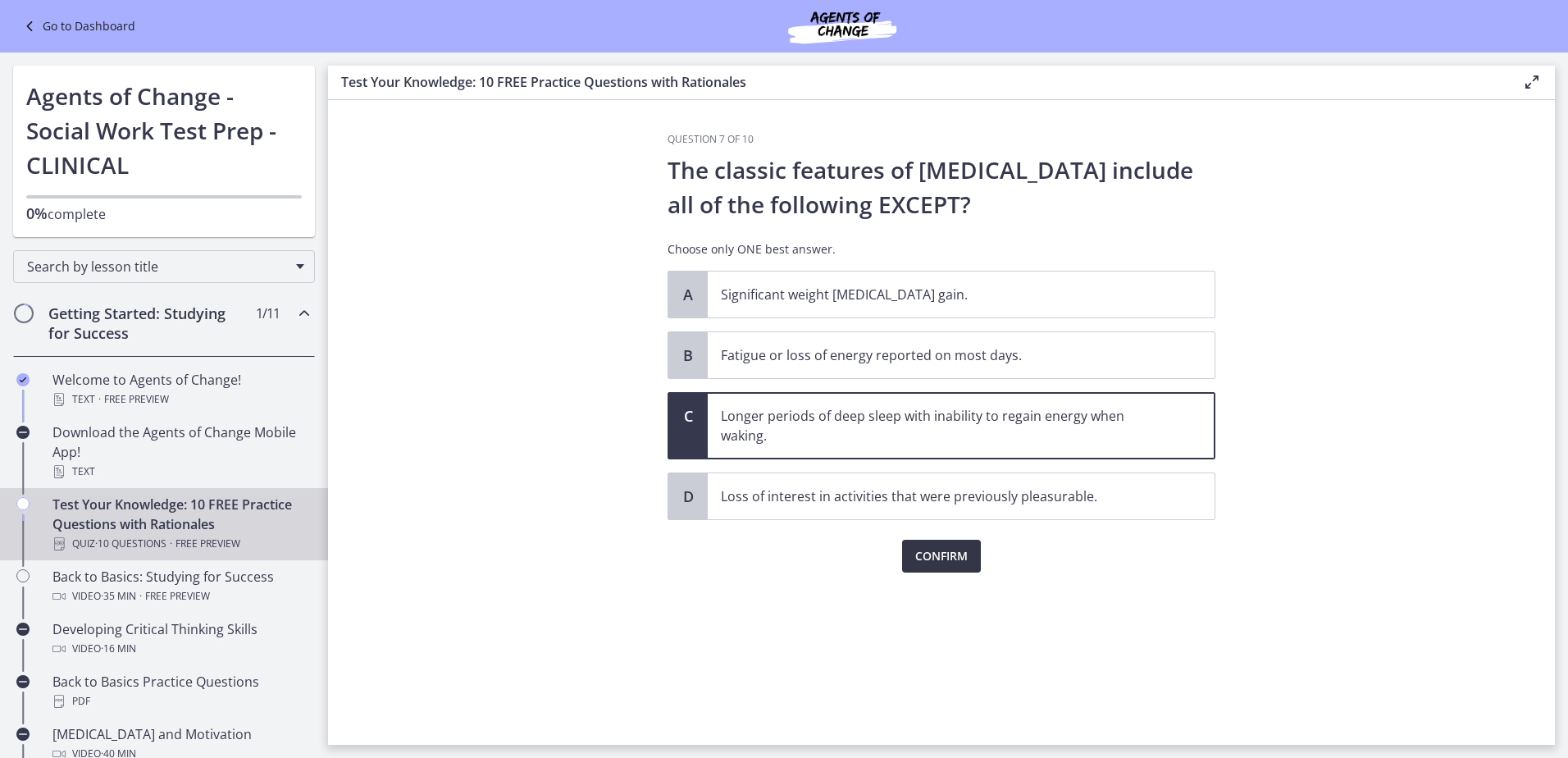
click at [919, 551] on span "Confirm" at bounding box center [941, 556] width 53 height 20
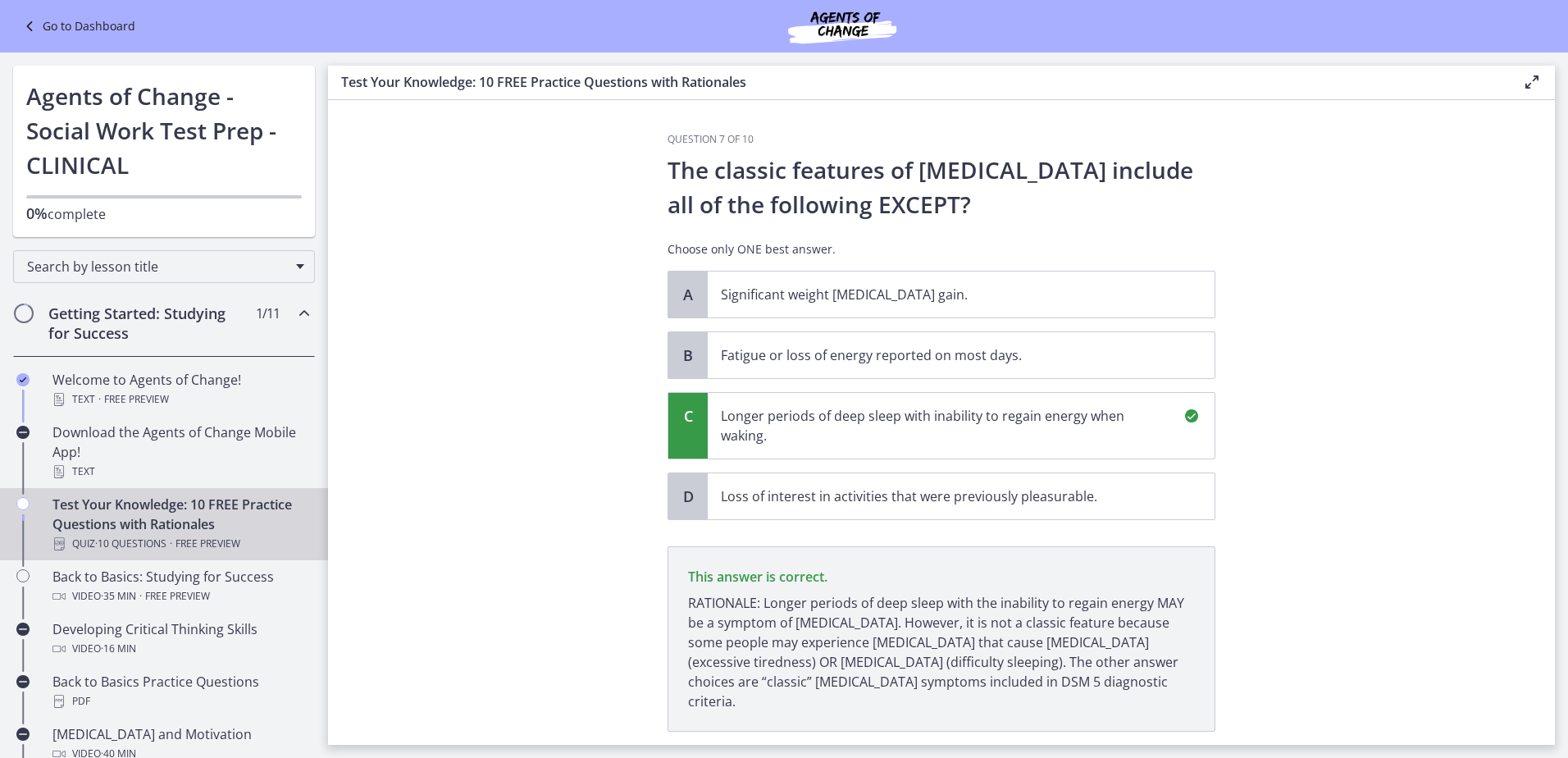
scroll to position [85, 0]
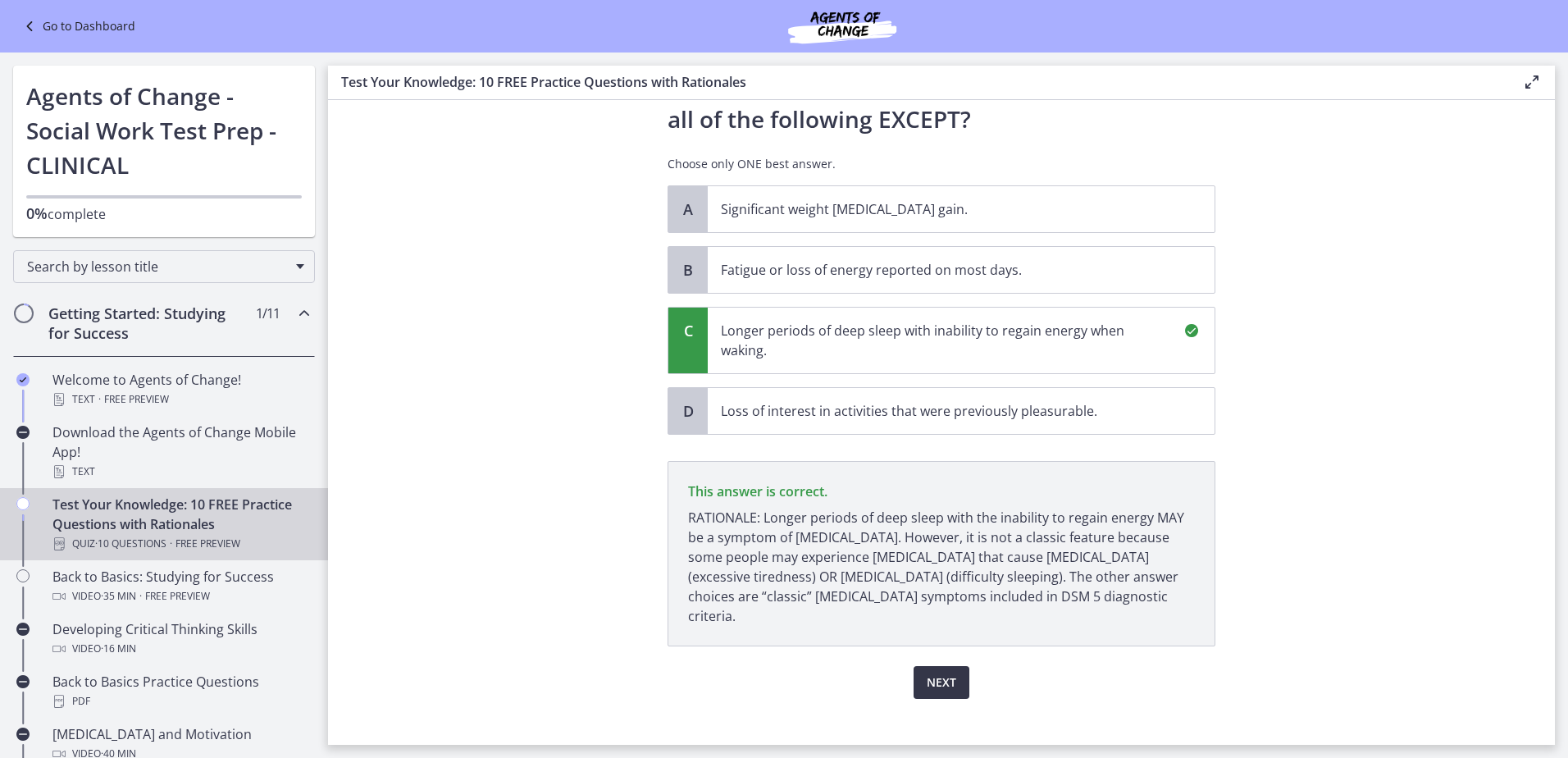
click at [934, 673] on span "Next" at bounding box center [941, 682] width 30 height 20
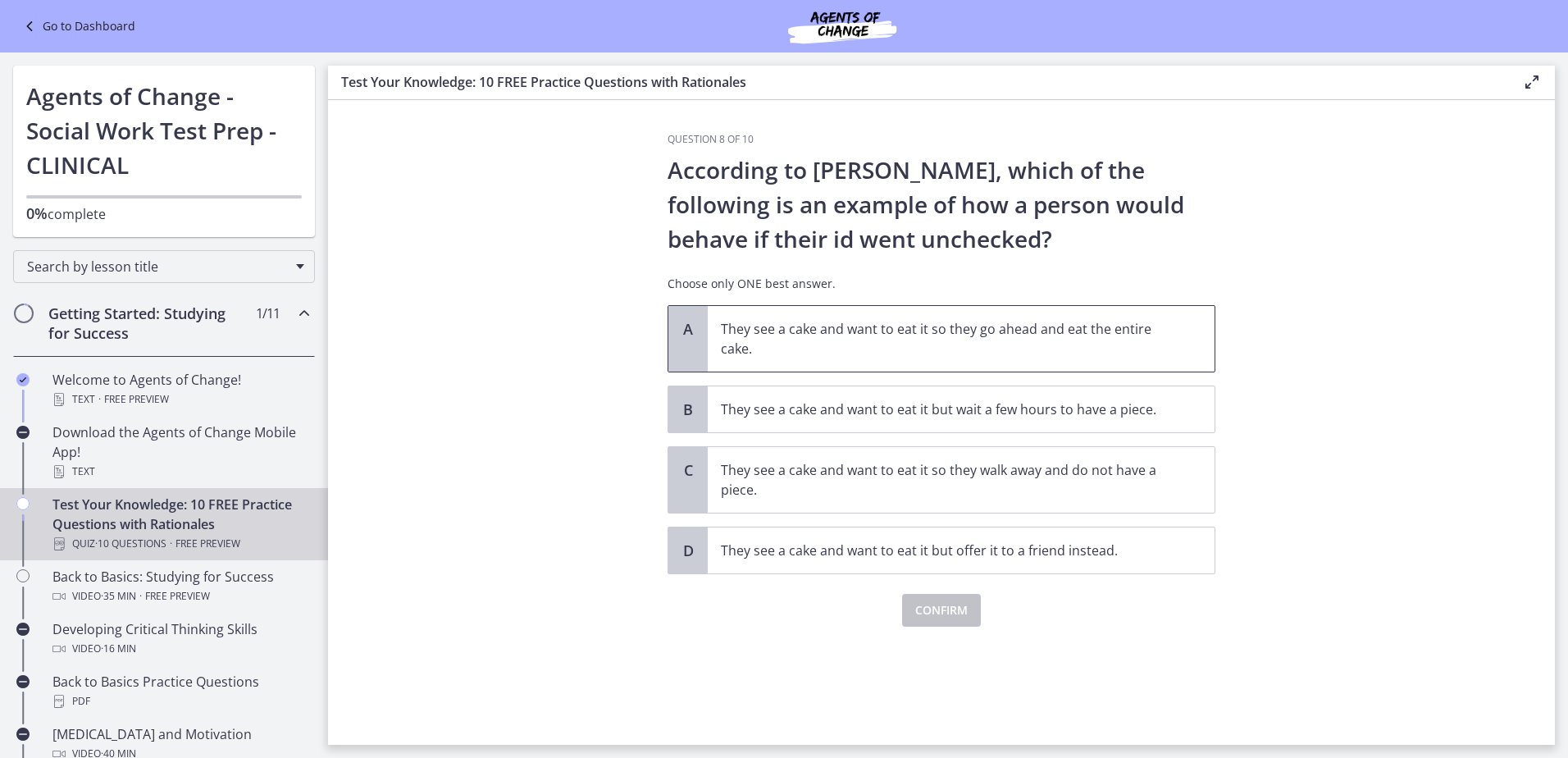
drag, startPoint x: 929, startPoint y: 360, endPoint x: 921, endPoint y: 358, distance: 8.2
click at [928, 360] on span "They see a cake and want to eat it so they go ahead and eat the entire cake." at bounding box center [961, 338] width 506 height 66
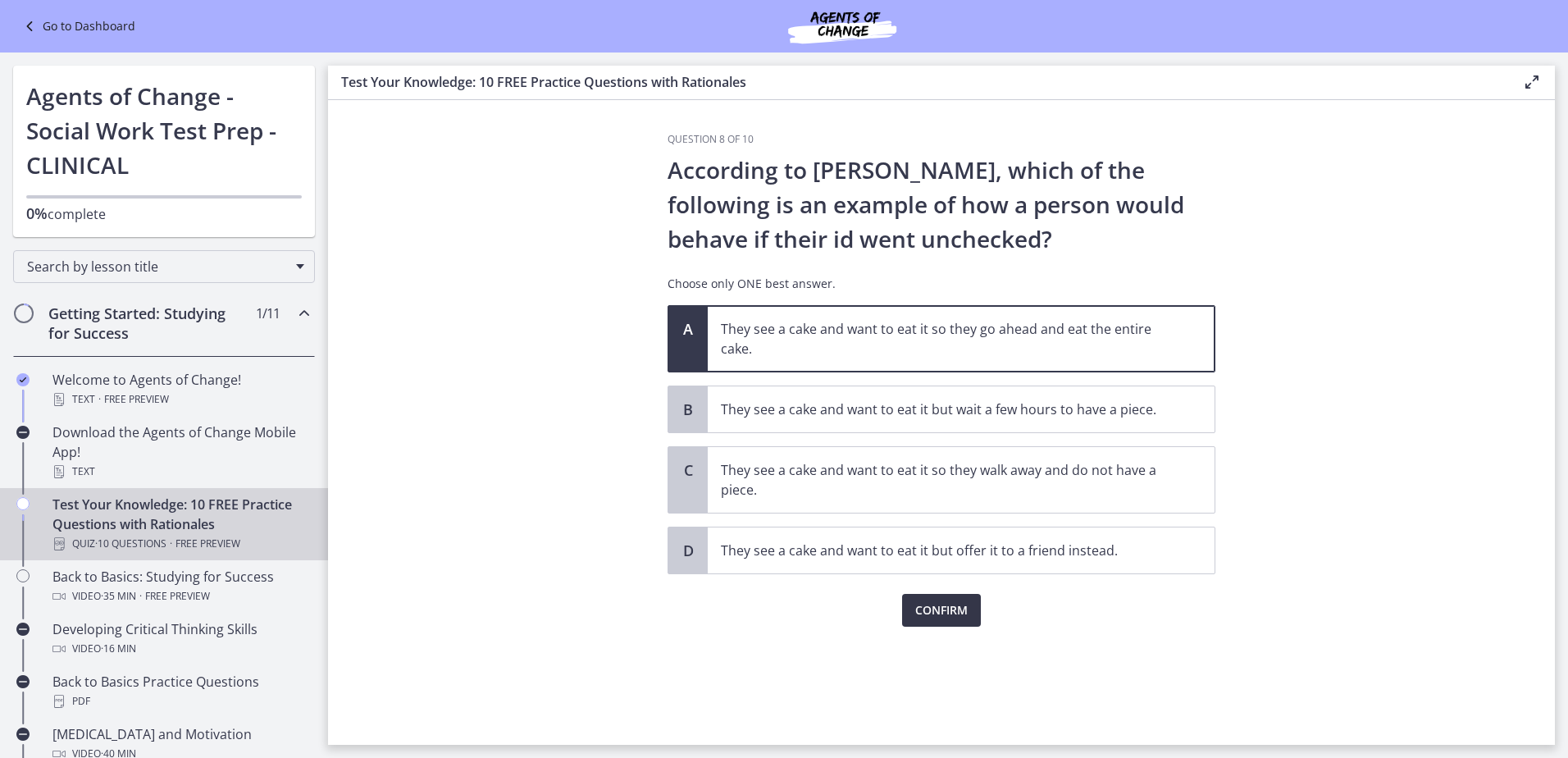
click at [951, 609] on span "Confirm" at bounding box center [941, 610] width 53 height 20
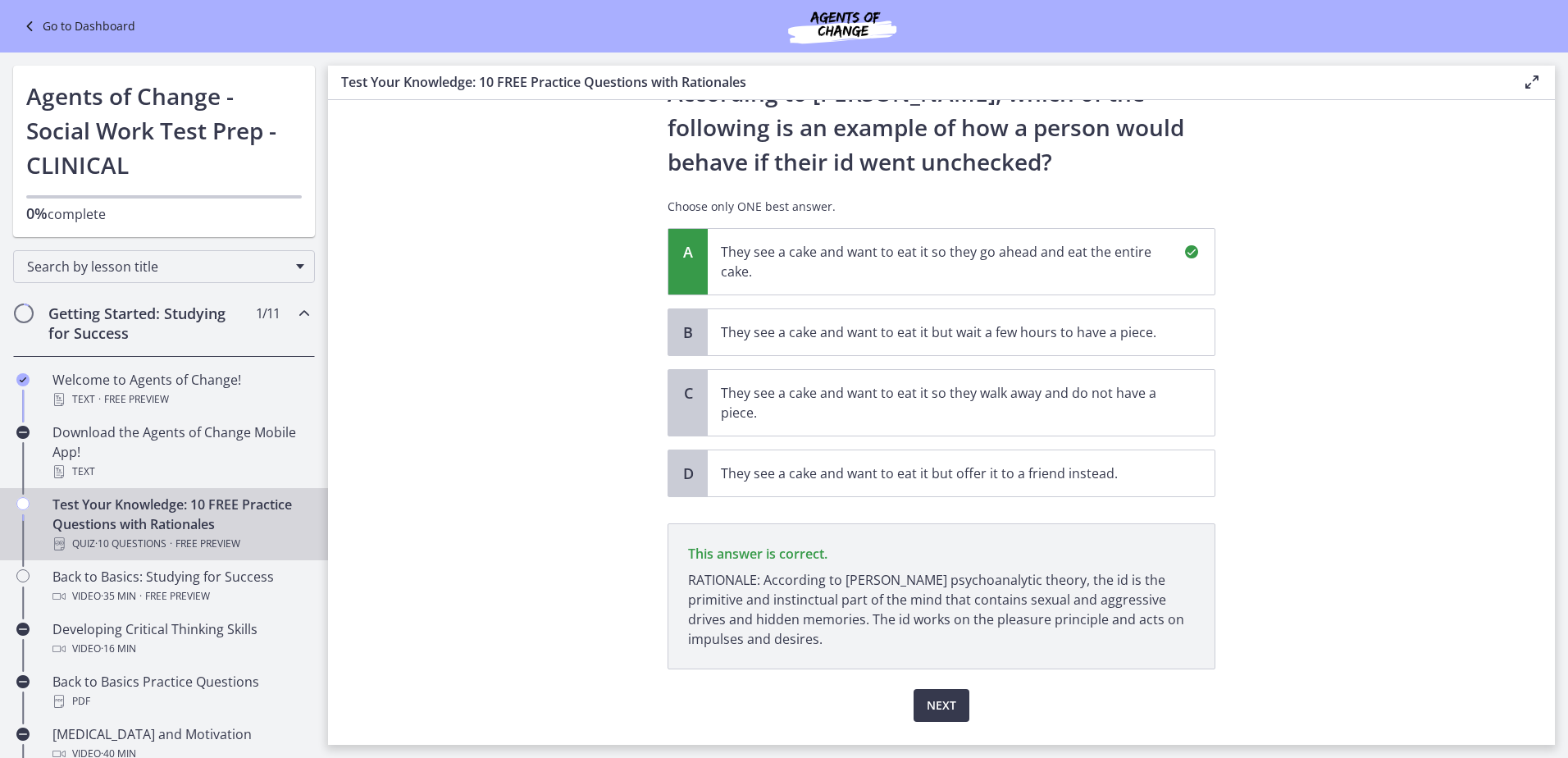
scroll to position [119, 0]
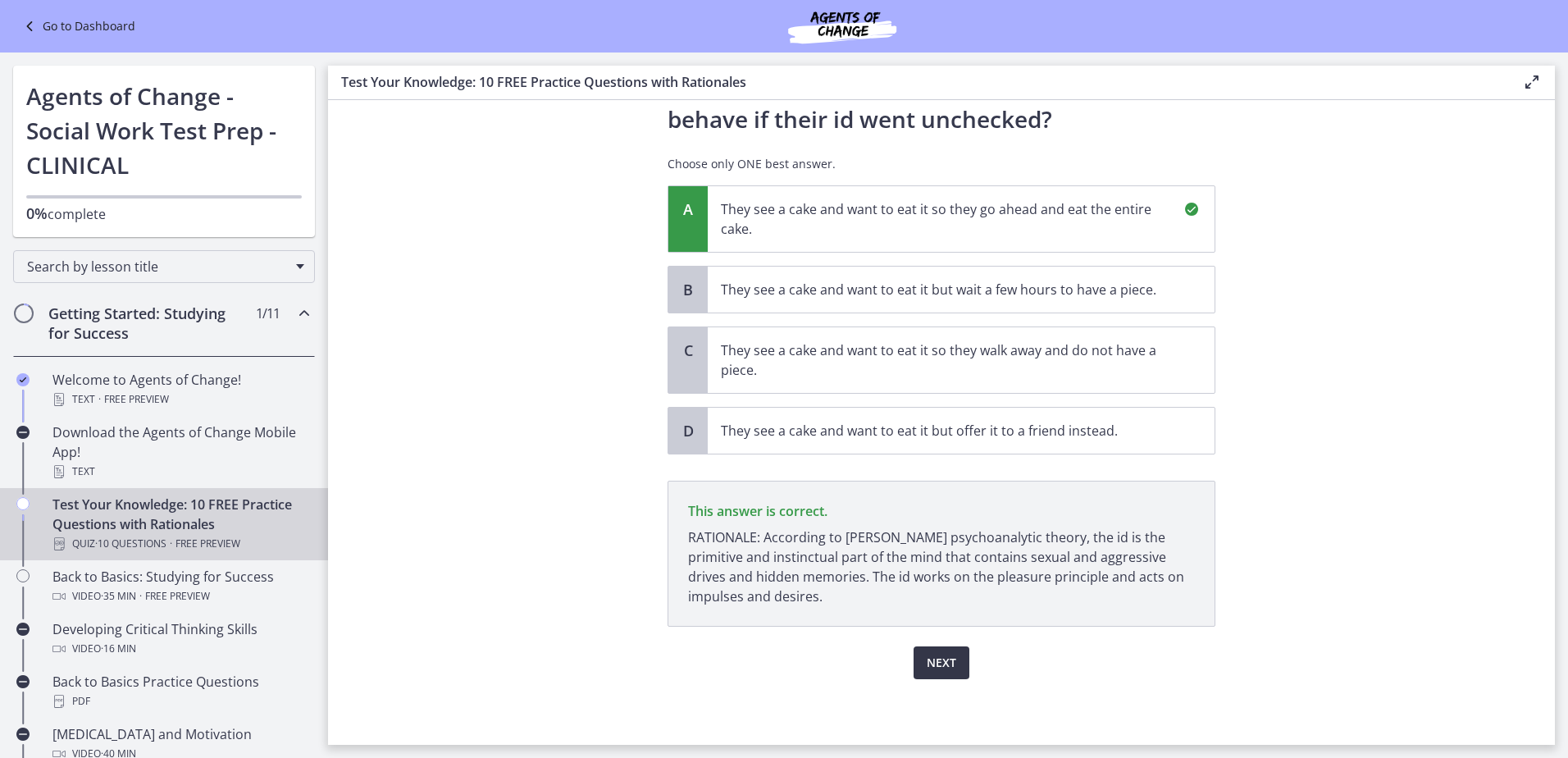
click at [927, 655] on span "Next" at bounding box center [941, 662] width 30 height 20
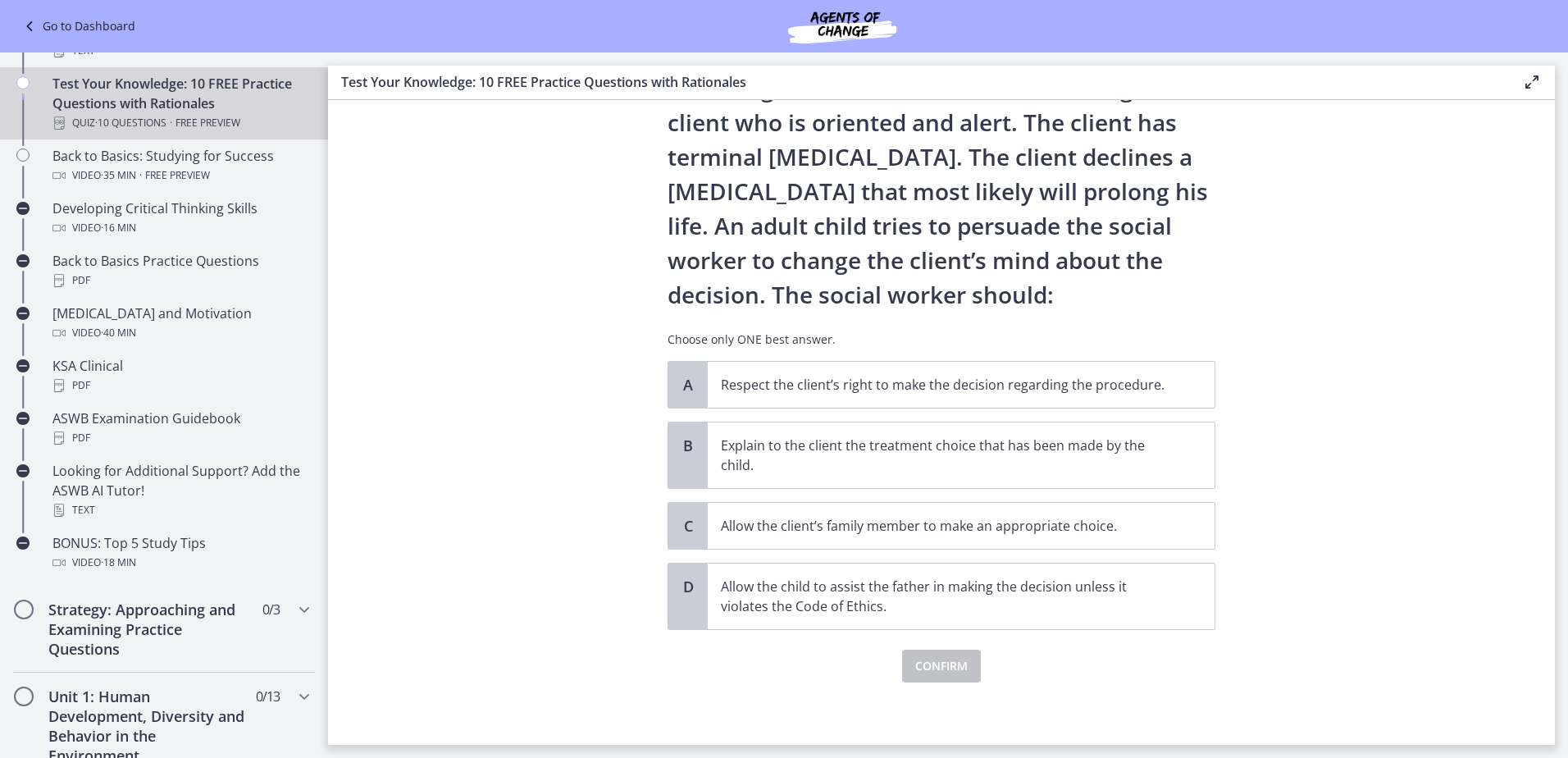
scroll to position [85, 0]
click at [912, 376] on p "Respect the client’s right to make the decision regarding the procedure." at bounding box center [944, 381] width 448 height 20
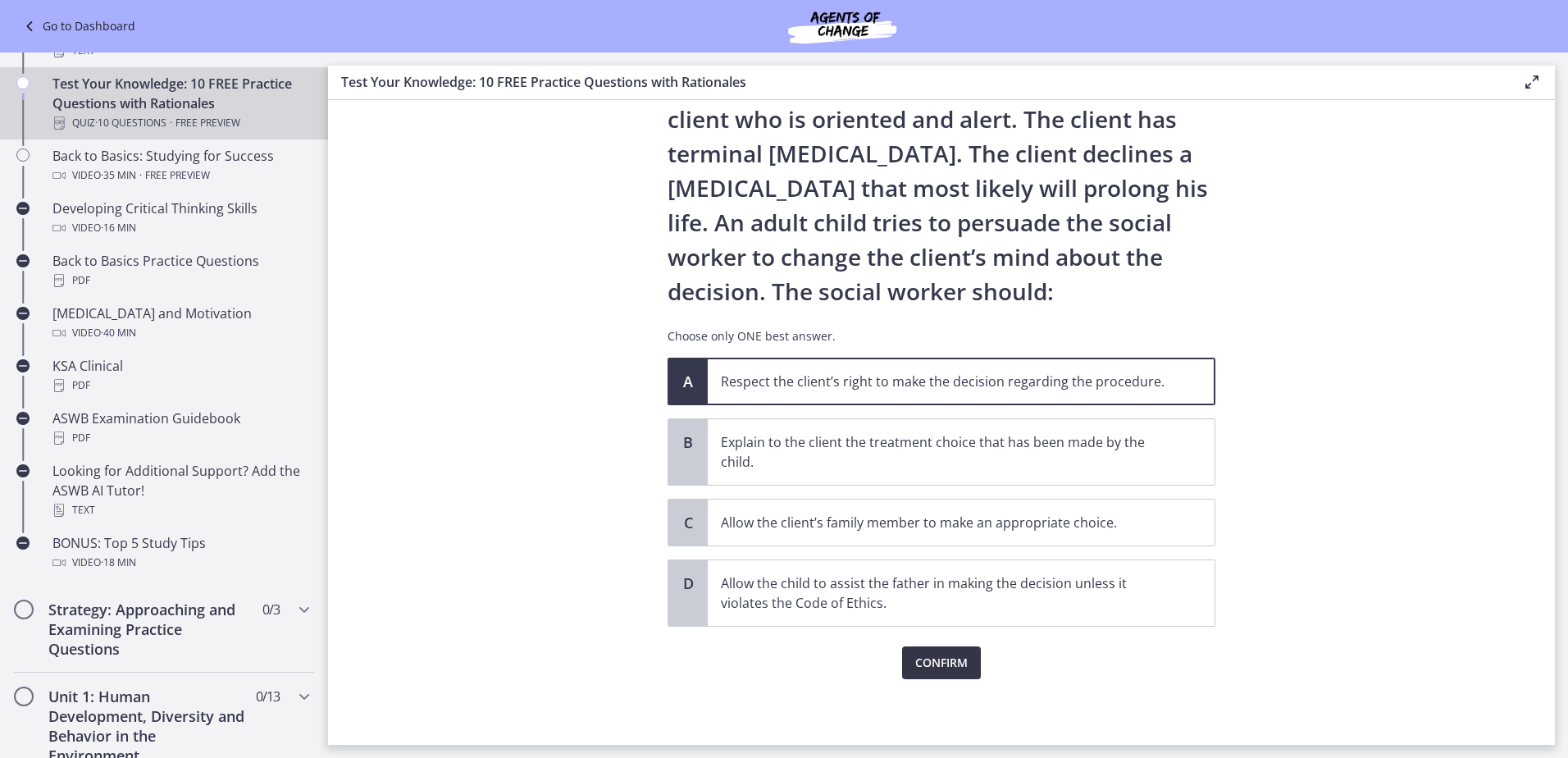
click at [956, 657] on span "Confirm" at bounding box center [941, 662] width 53 height 20
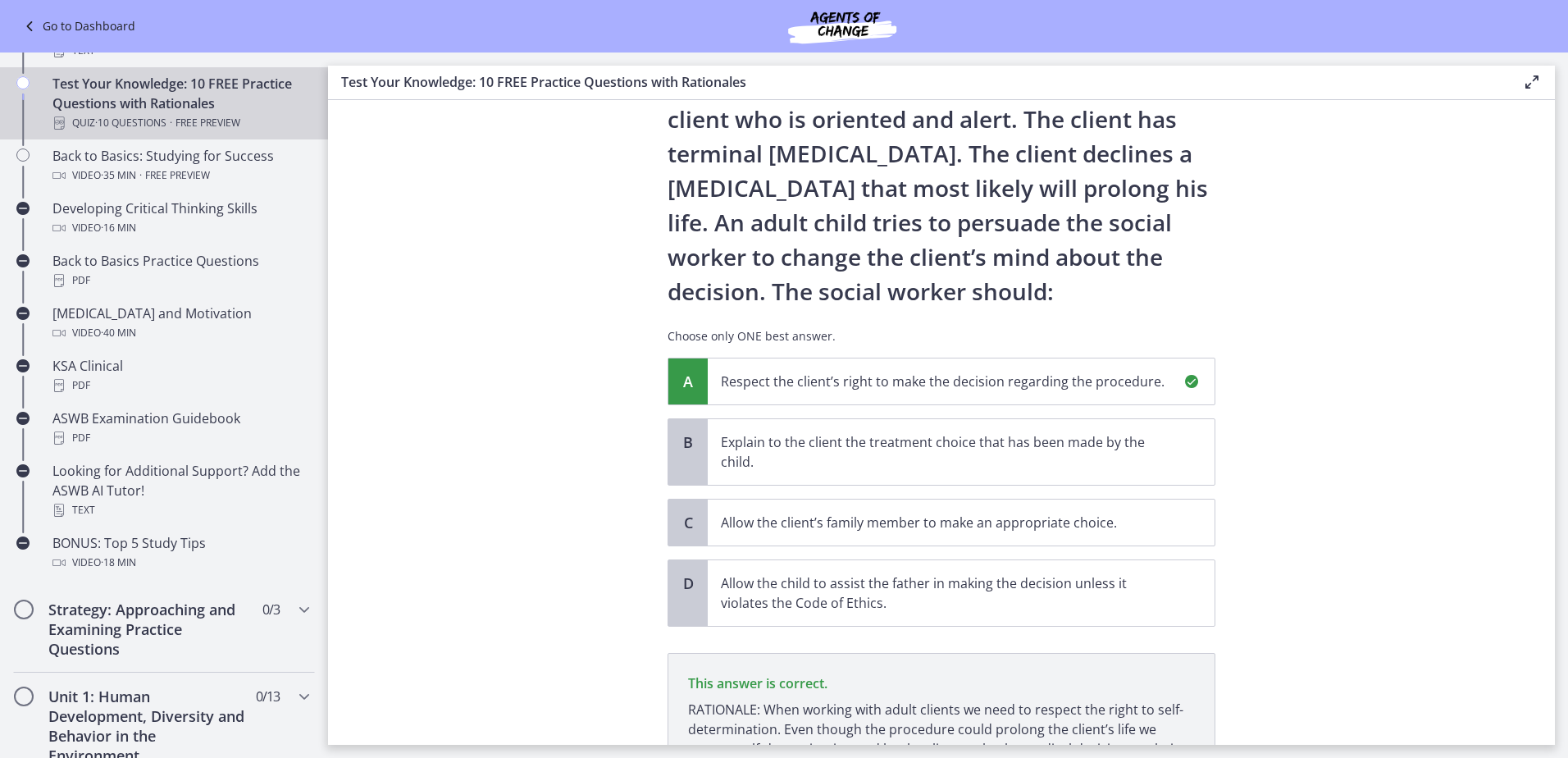
scroll to position [257, 0]
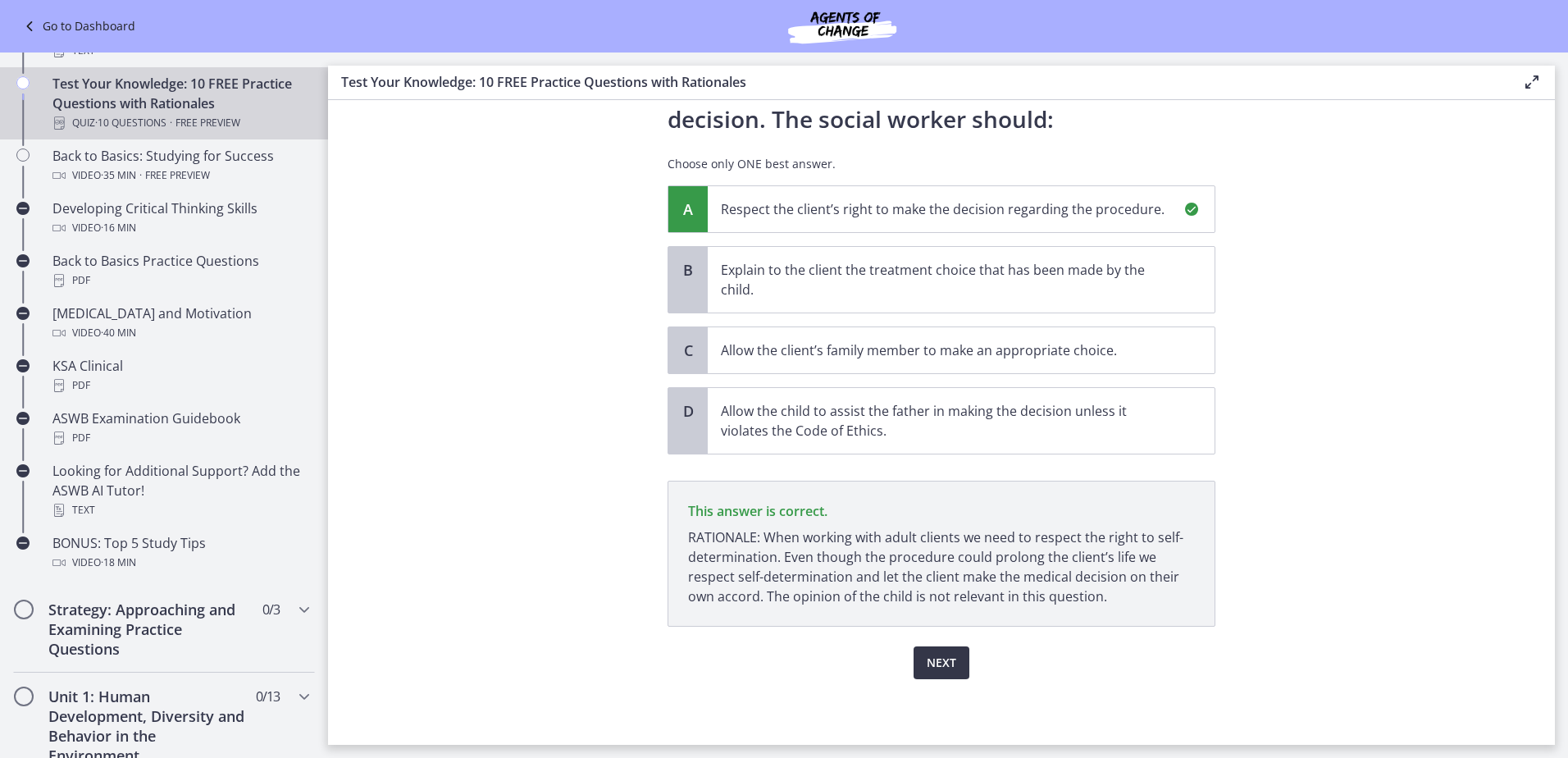
click at [944, 671] on span "Next" at bounding box center [941, 662] width 30 height 20
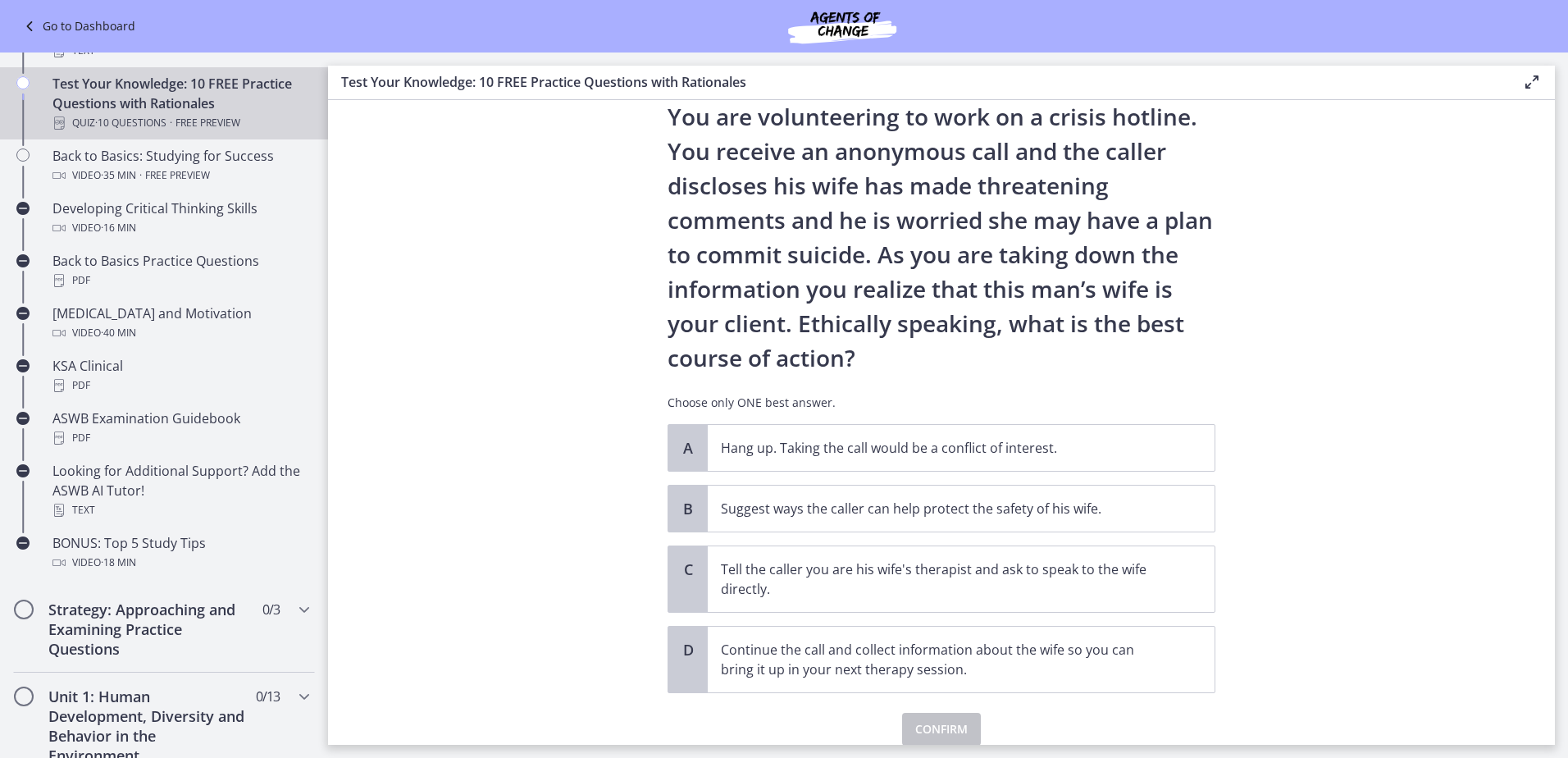
scroll to position [119, 0]
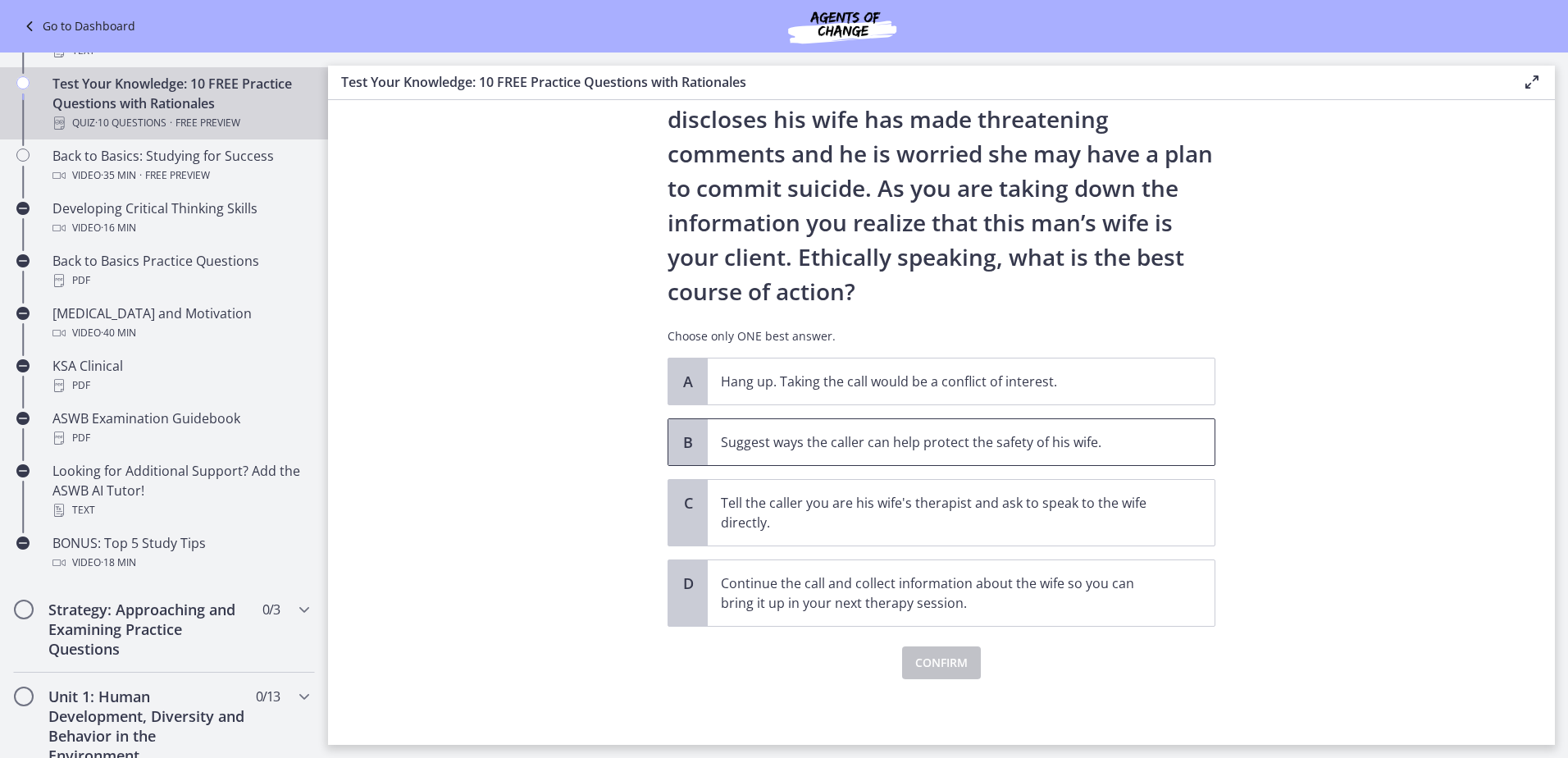
click at [945, 449] on p "Suggest ways the caller can help protect the safety of his wife." at bounding box center [944, 442] width 448 height 20
click at [950, 664] on span "Confirm" at bounding box center [941, 662] width 53 height 20
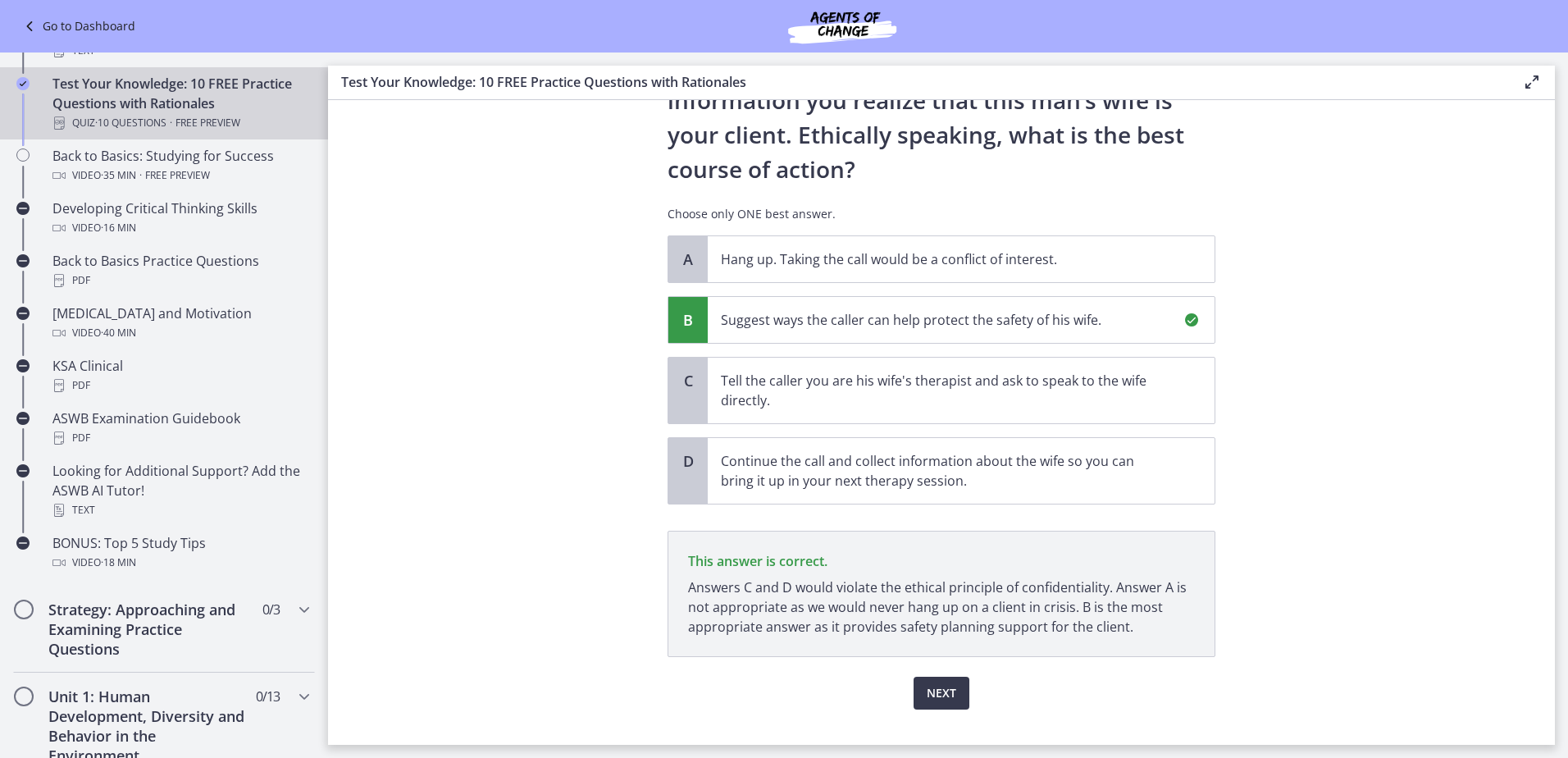
scroll to position [272, 0]
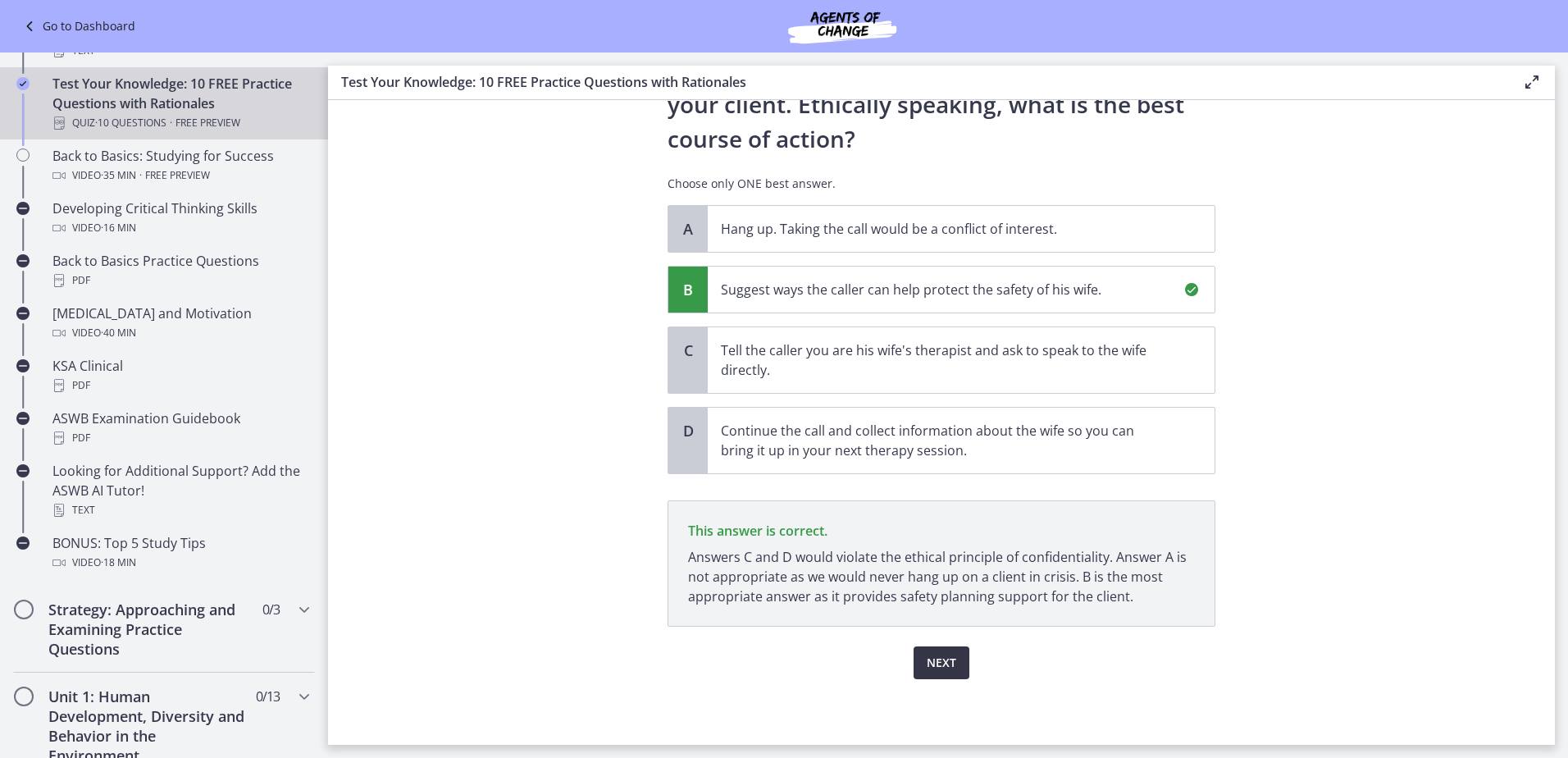
click at [931, 662] on span "Next" at bounding box center [941, 662] width 30 height 20
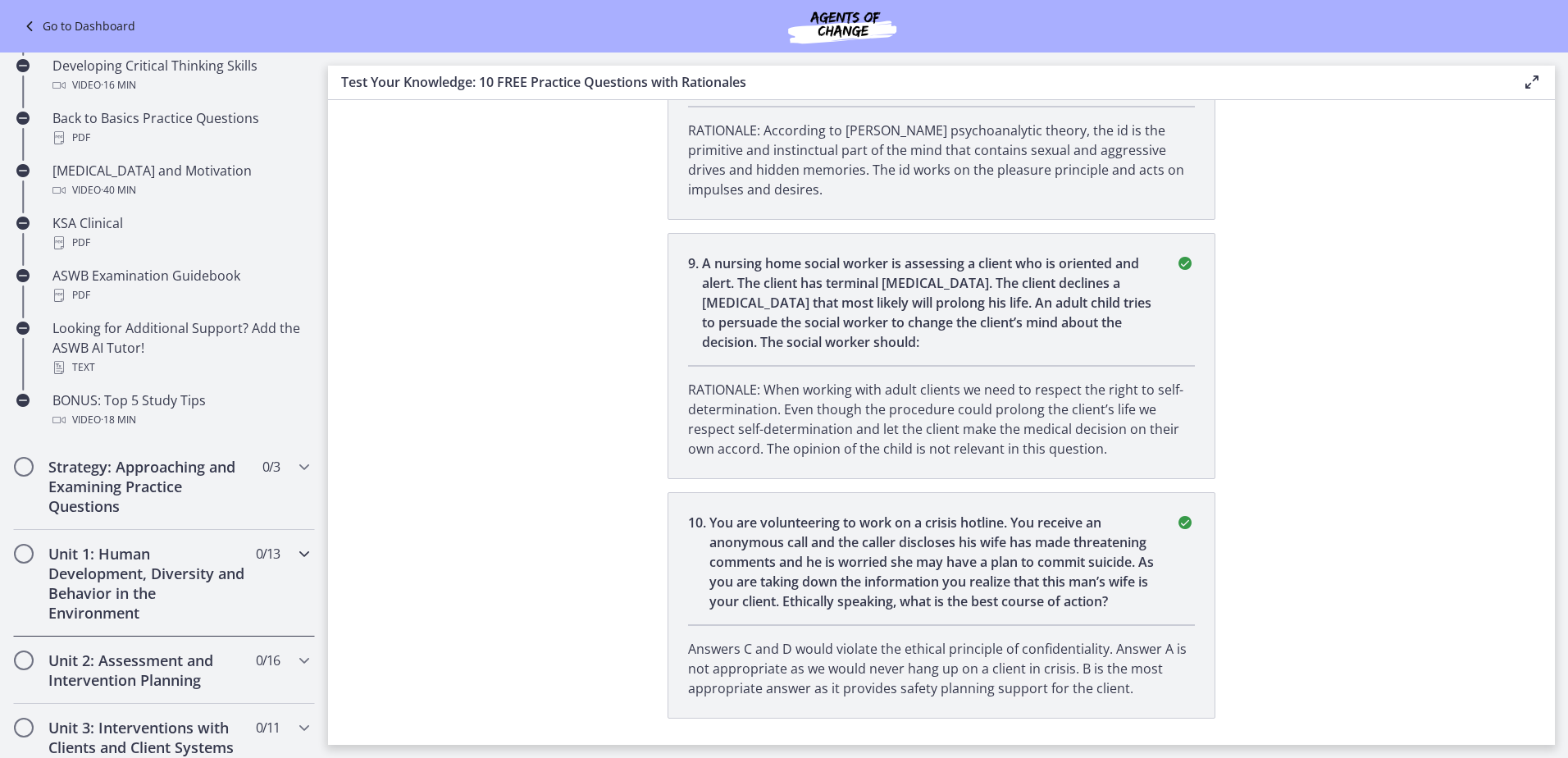
scroll to position [585, 0]
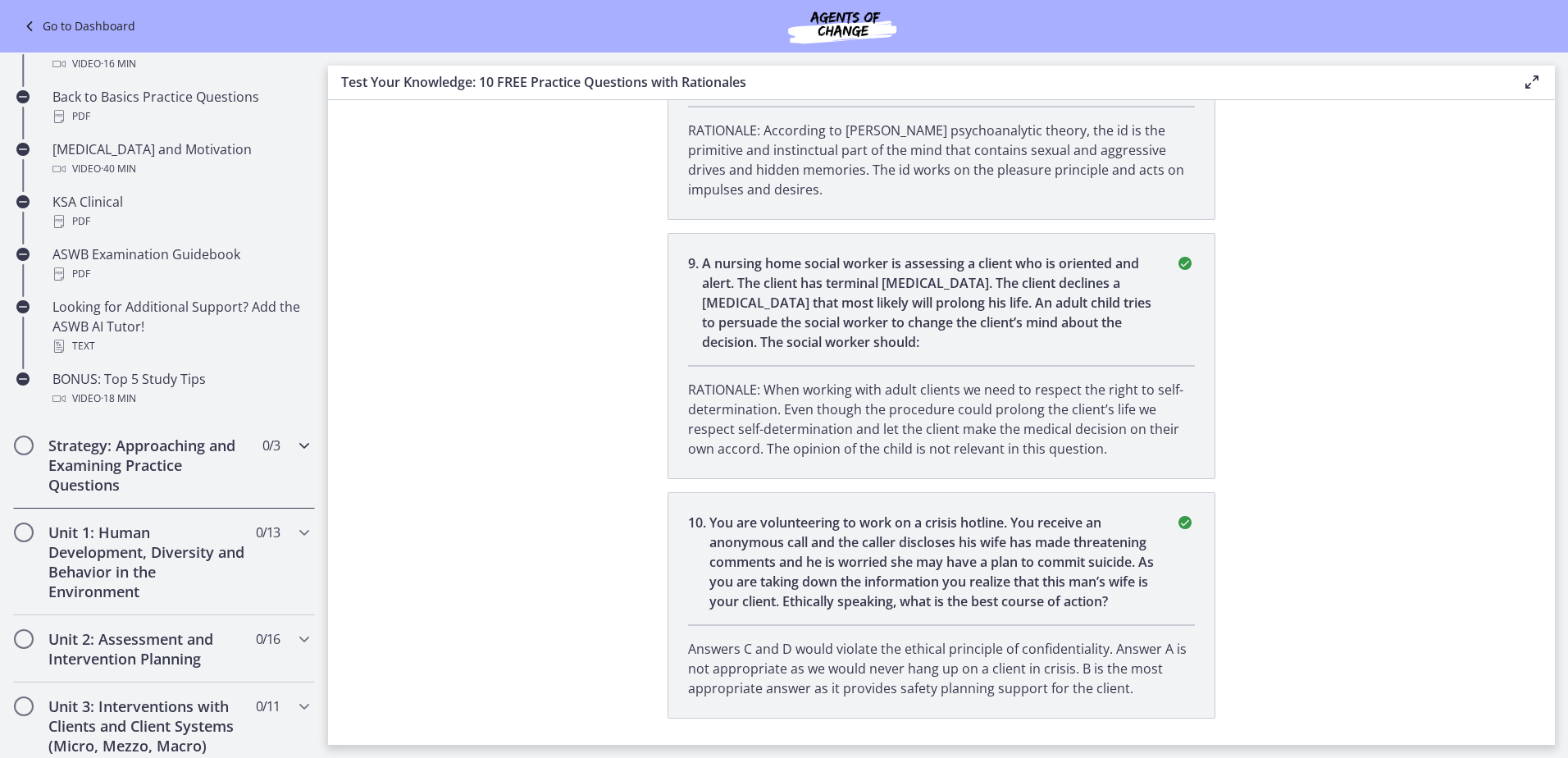
click at [294, 443] on icon "Chapters" at bounding box center [304, 445] width 20 height 20
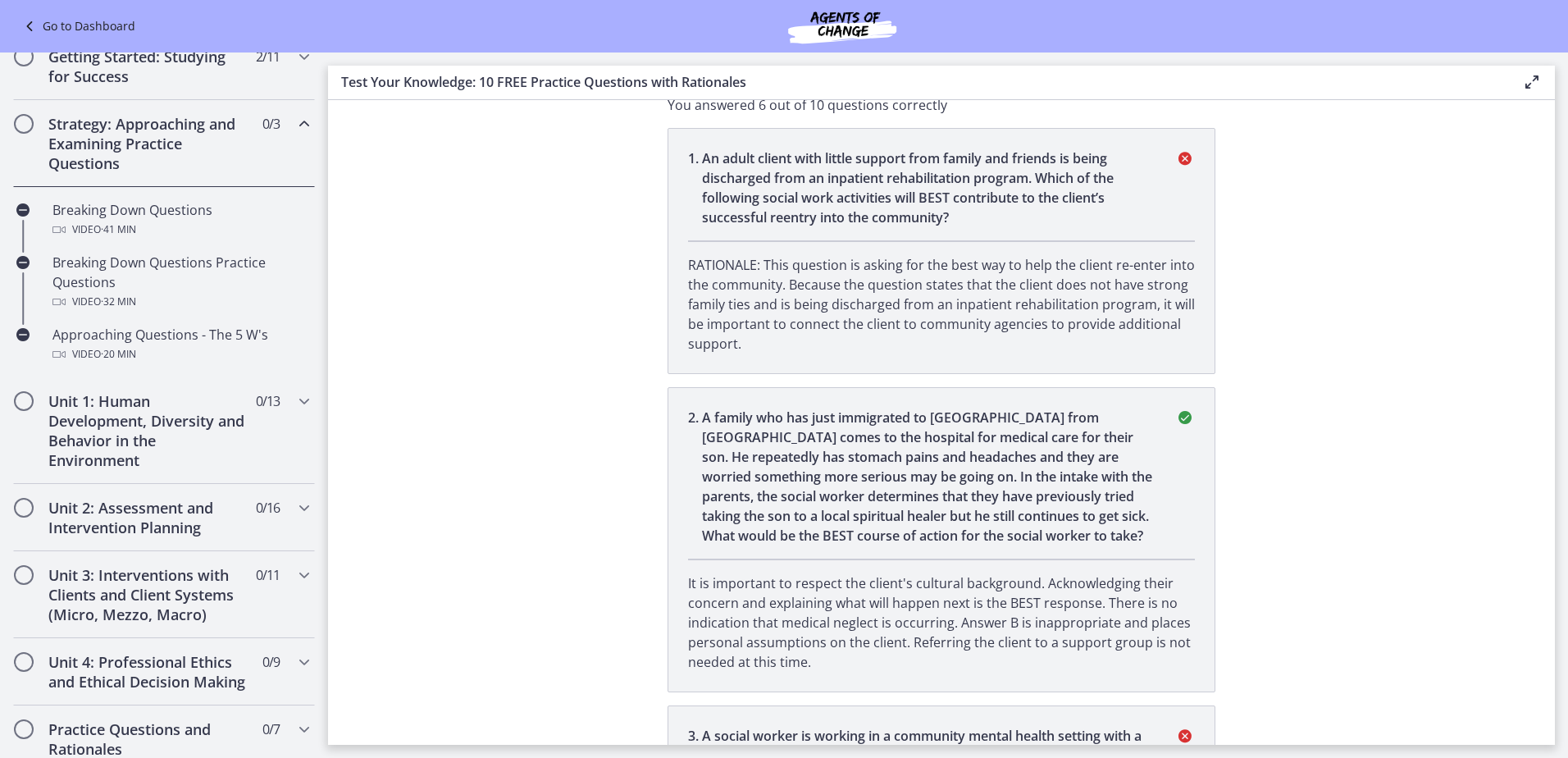
scroll to position [0, 0]
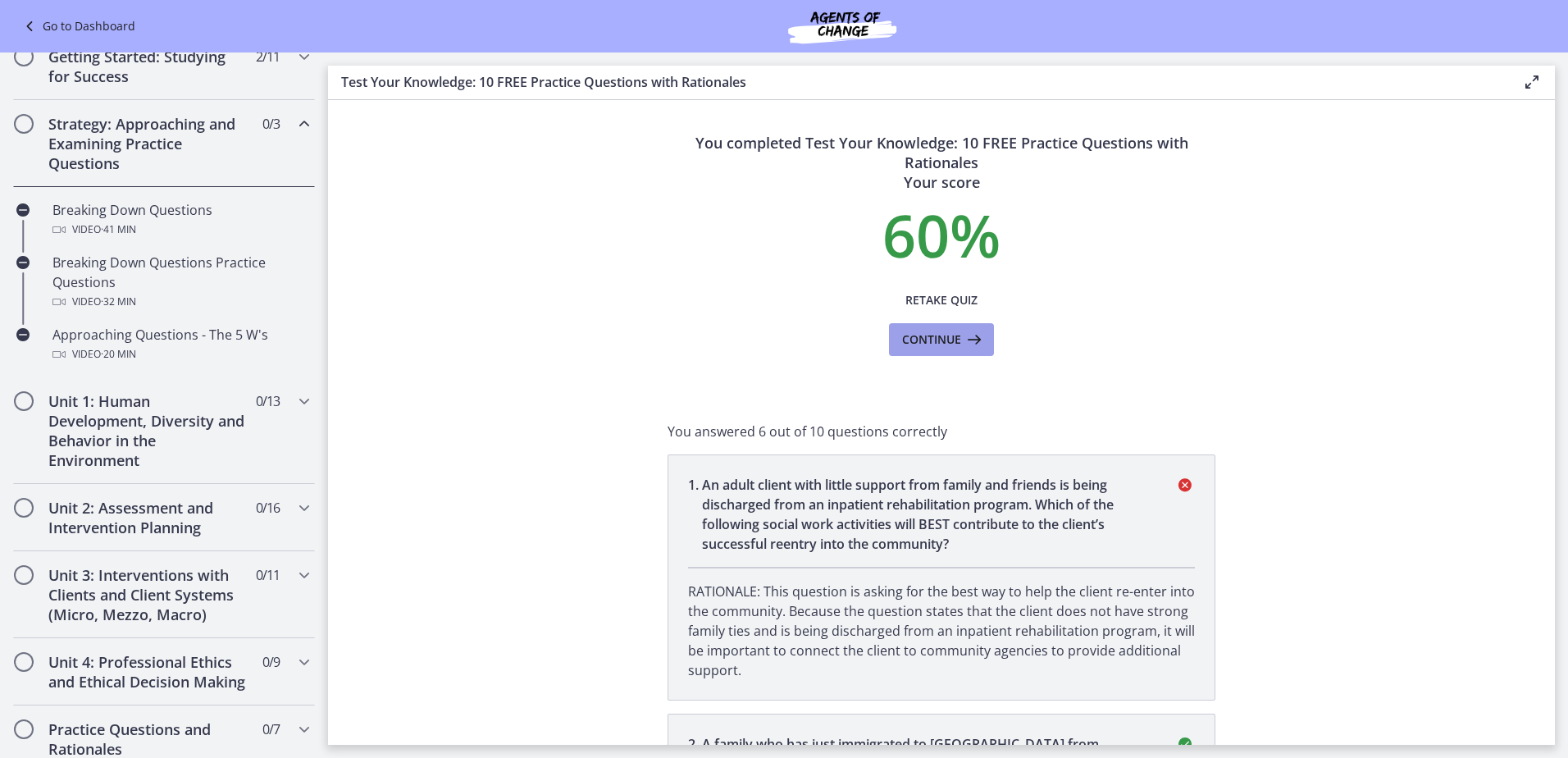
click at [939, 344] on span "Continue" at bounding box center [932, 339] width 59 height 20
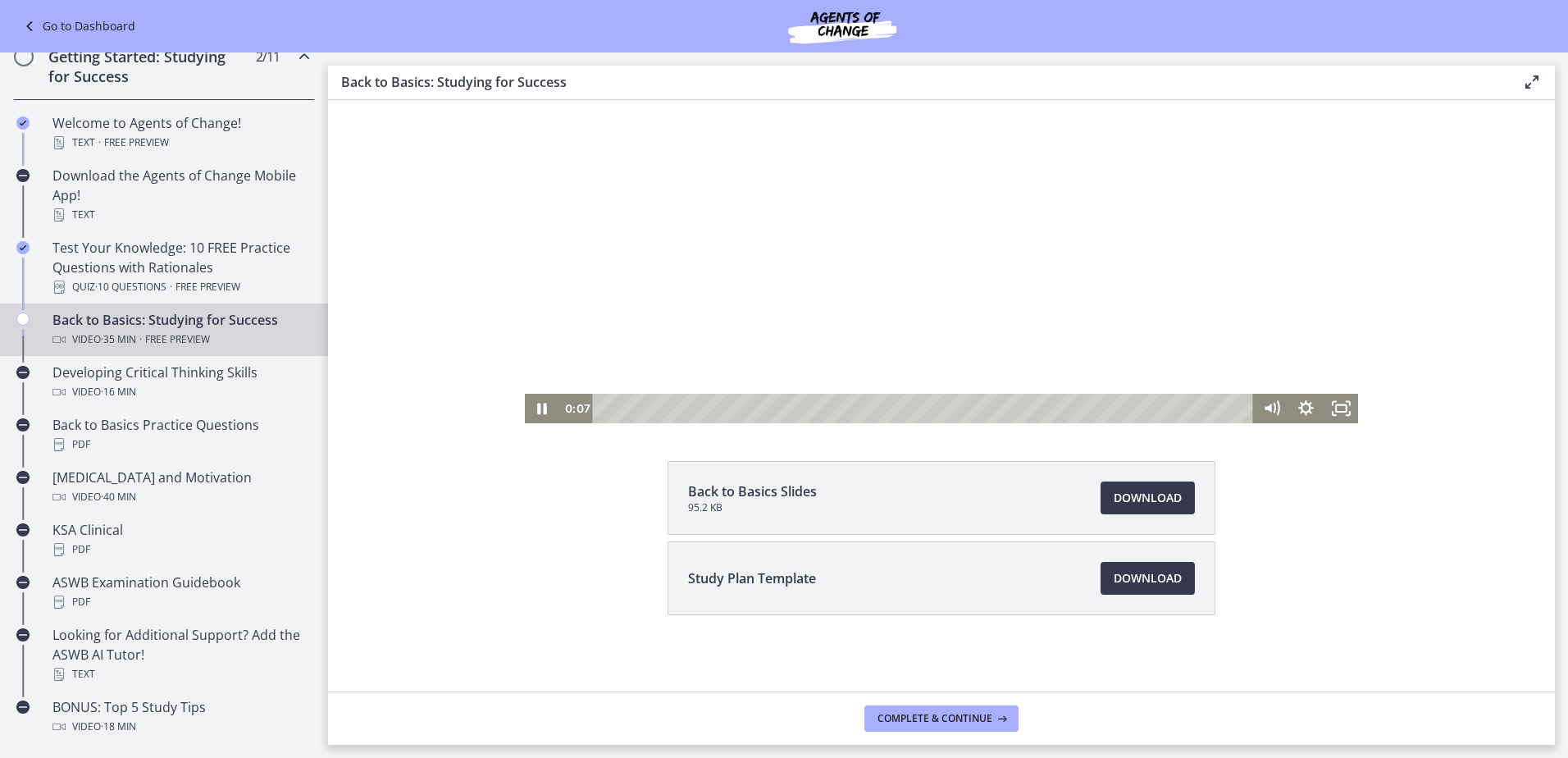
scroll to position [148, 0]
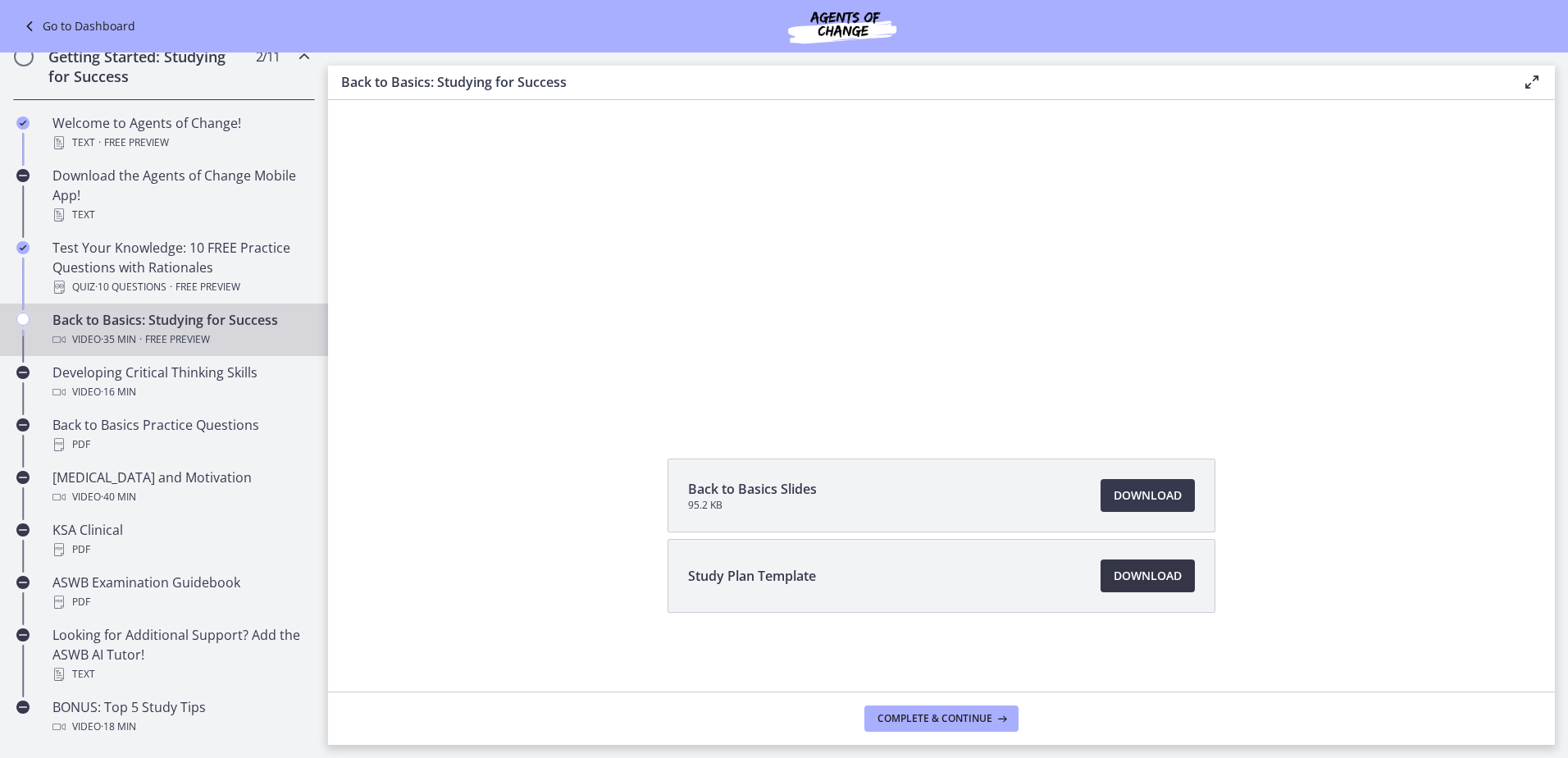
click at [1130, 570] on span "Download Opens in a new window" at bounding box center [1147, 575] width 68 height 20
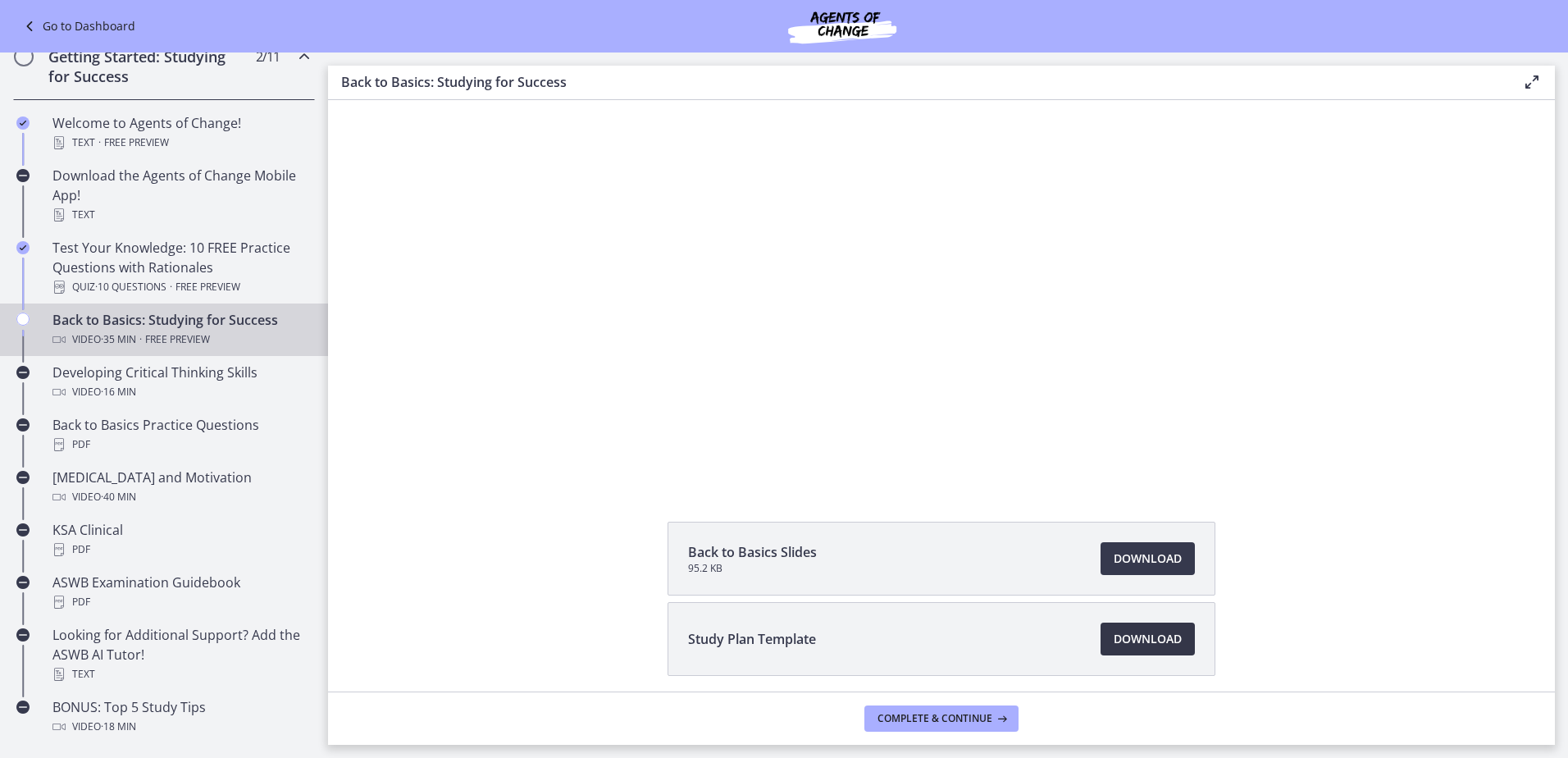
scroll to position [0, 0]
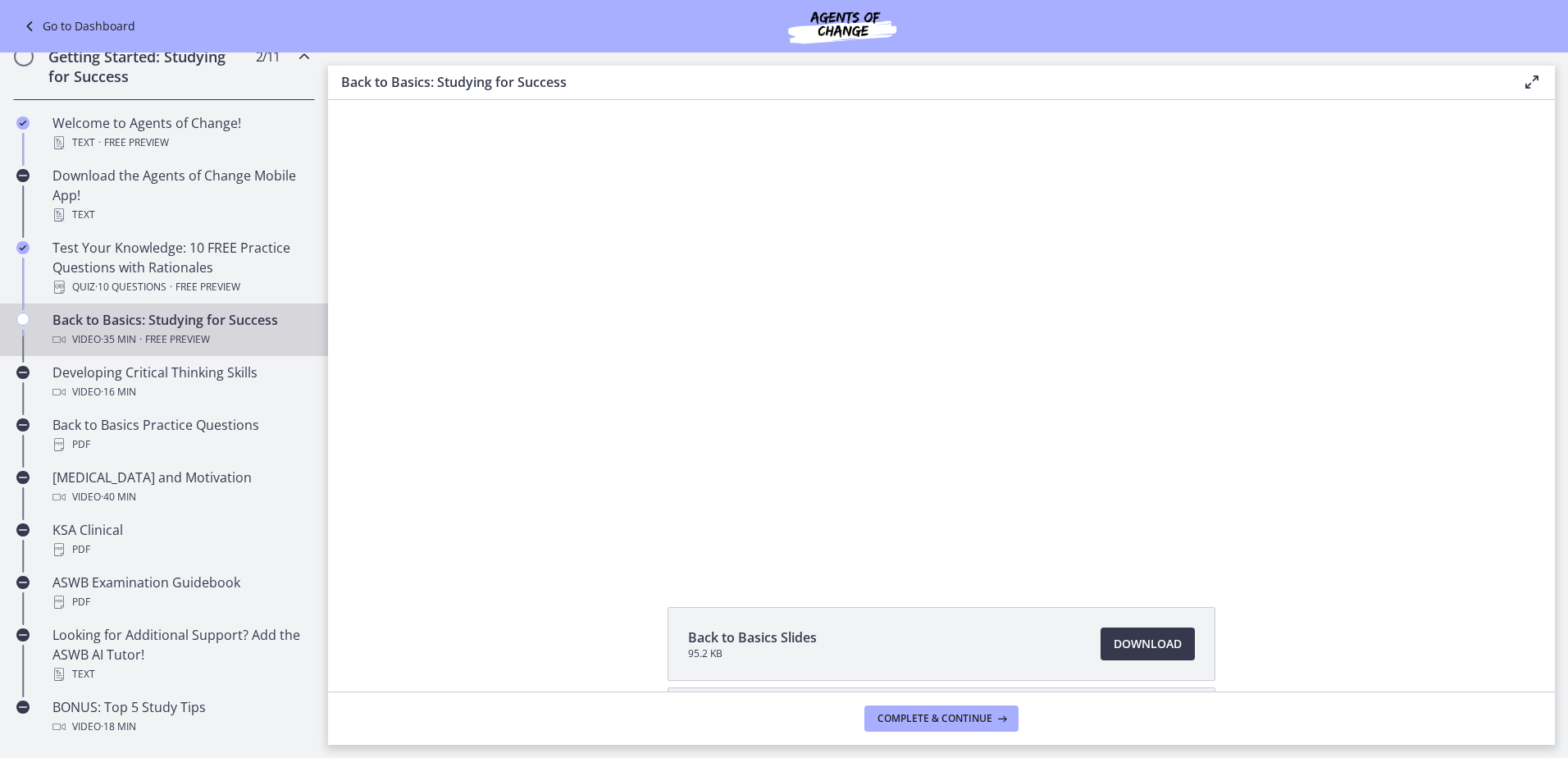
click at [1465, 204] on div "Click for sound @keyframes VOLUME_SMALL_WAVE_FLASH { 0% { opacity: 0; } 33% { o…" at bounding box center [941, 335] width 1227 height 469
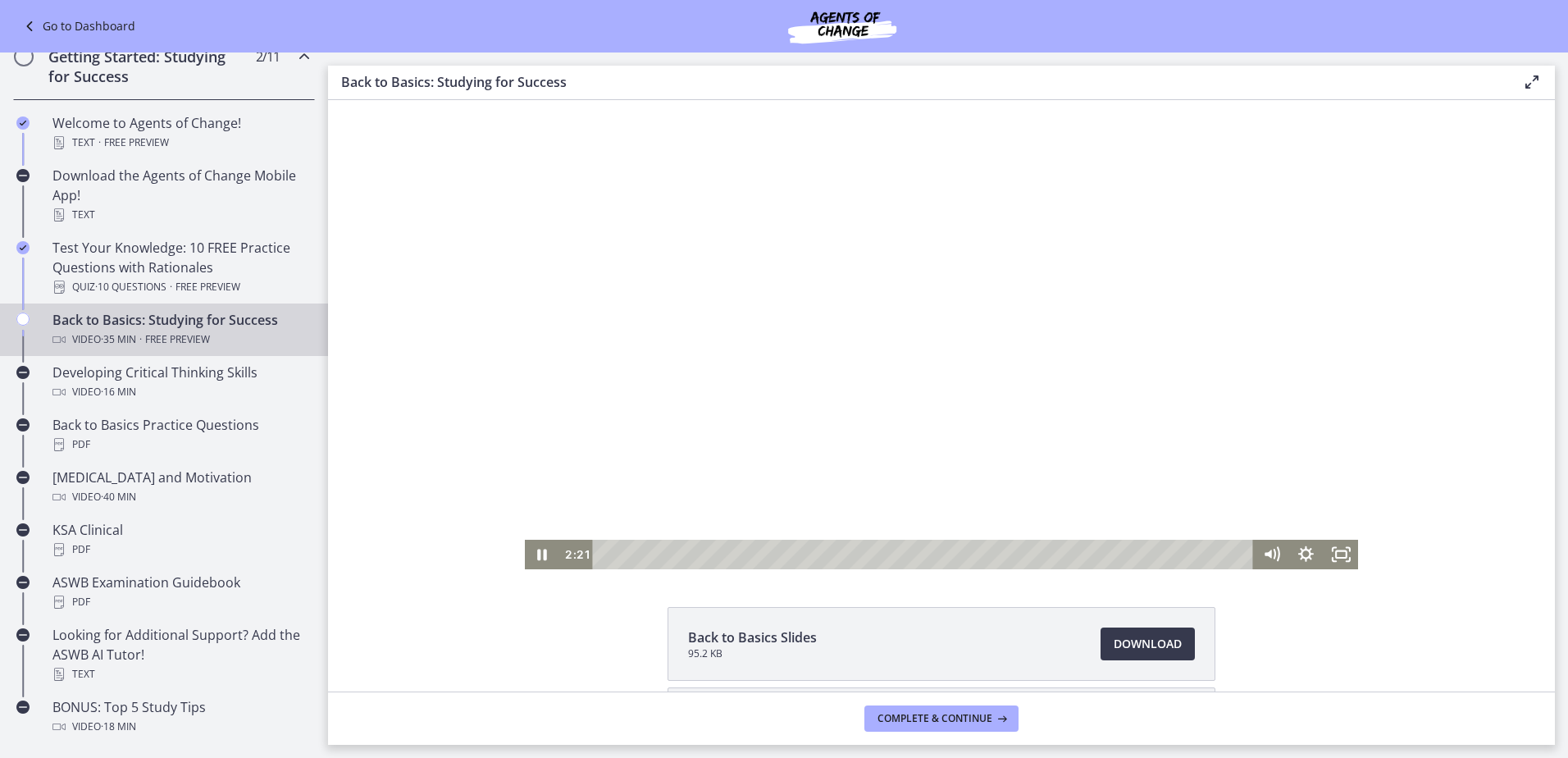
click at [880, 384] on div at bounding box center [941, 335] width 834 height 469
